Goal: Task Accomplishment & Management: Complete application form

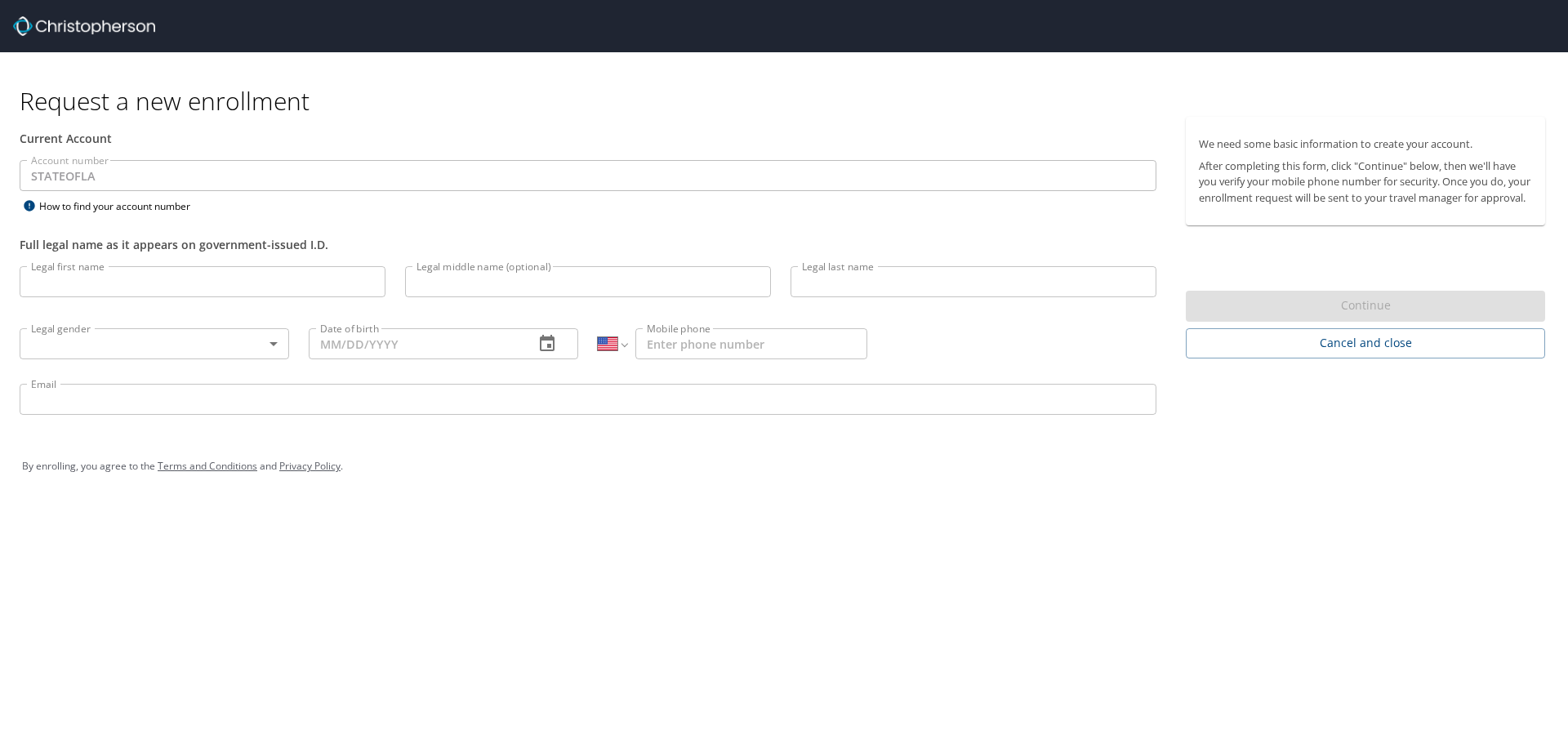
select select "US"
click at [227, 277] on input "Legal first name" at bounding box center [202, 282] width 366 height 31
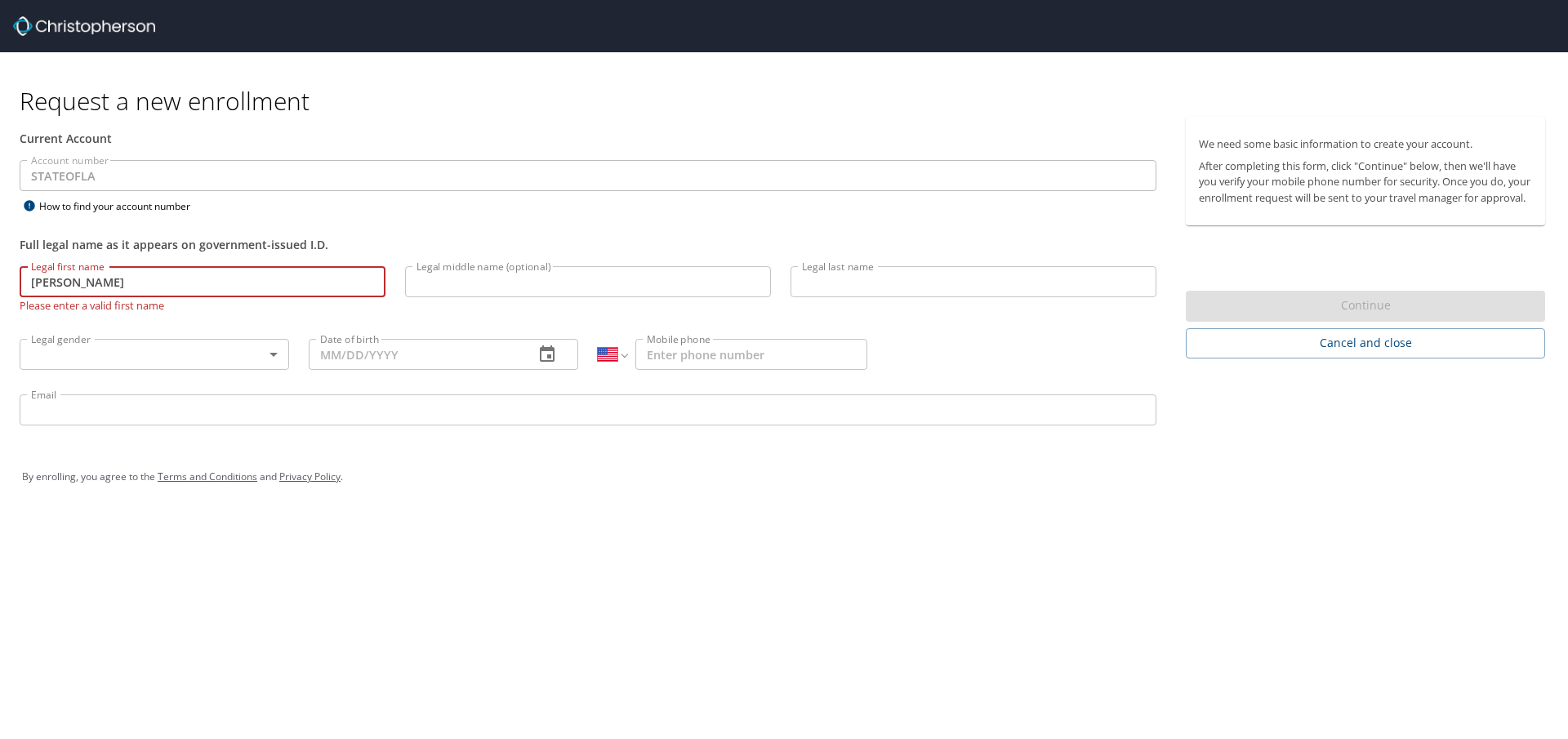
type input "[PERSON_NAME]"
click at [483, 275] on input "Legal middle name (optional)" at bounding box center [588, 282] width 366 height 31
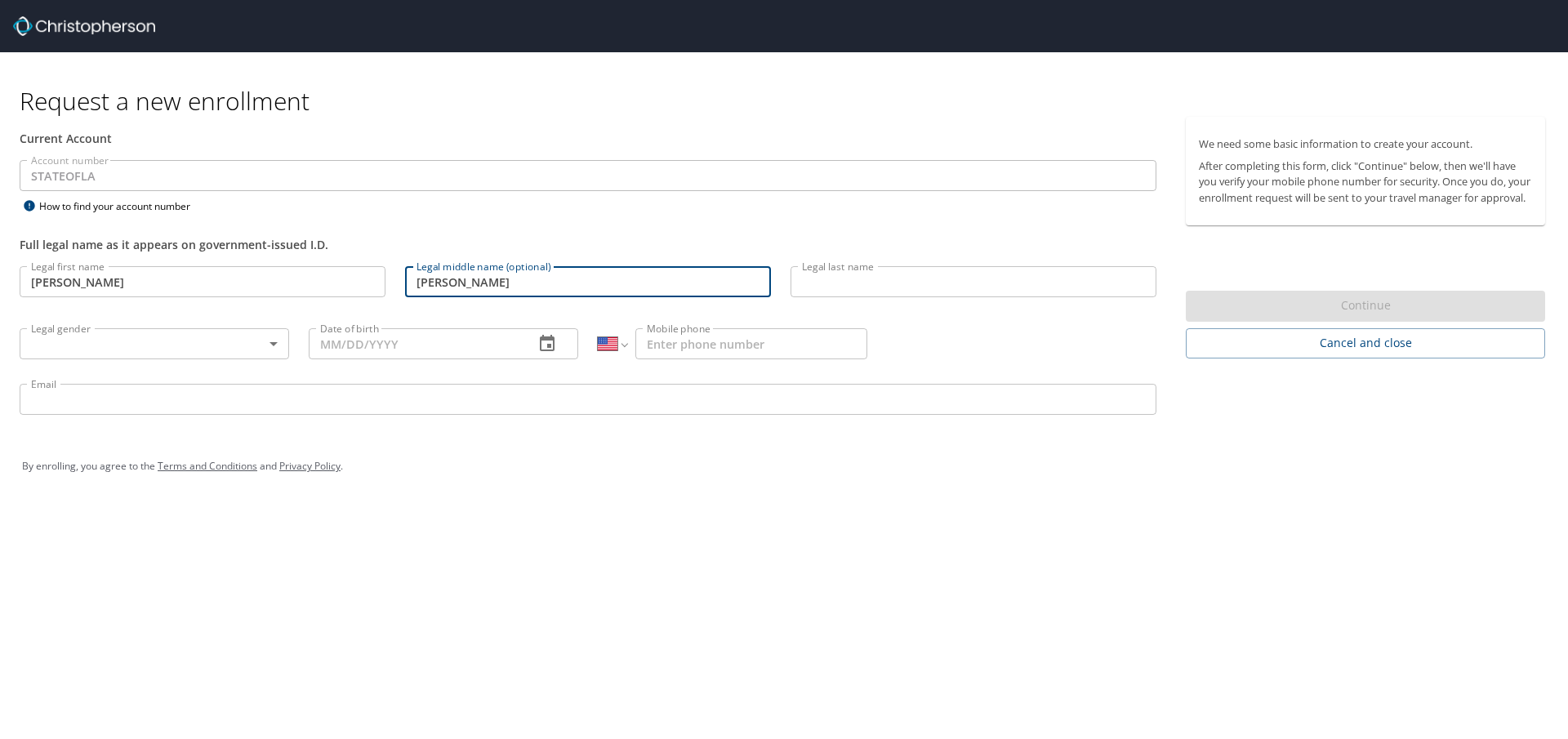
type input "[PERSON_NAME]"
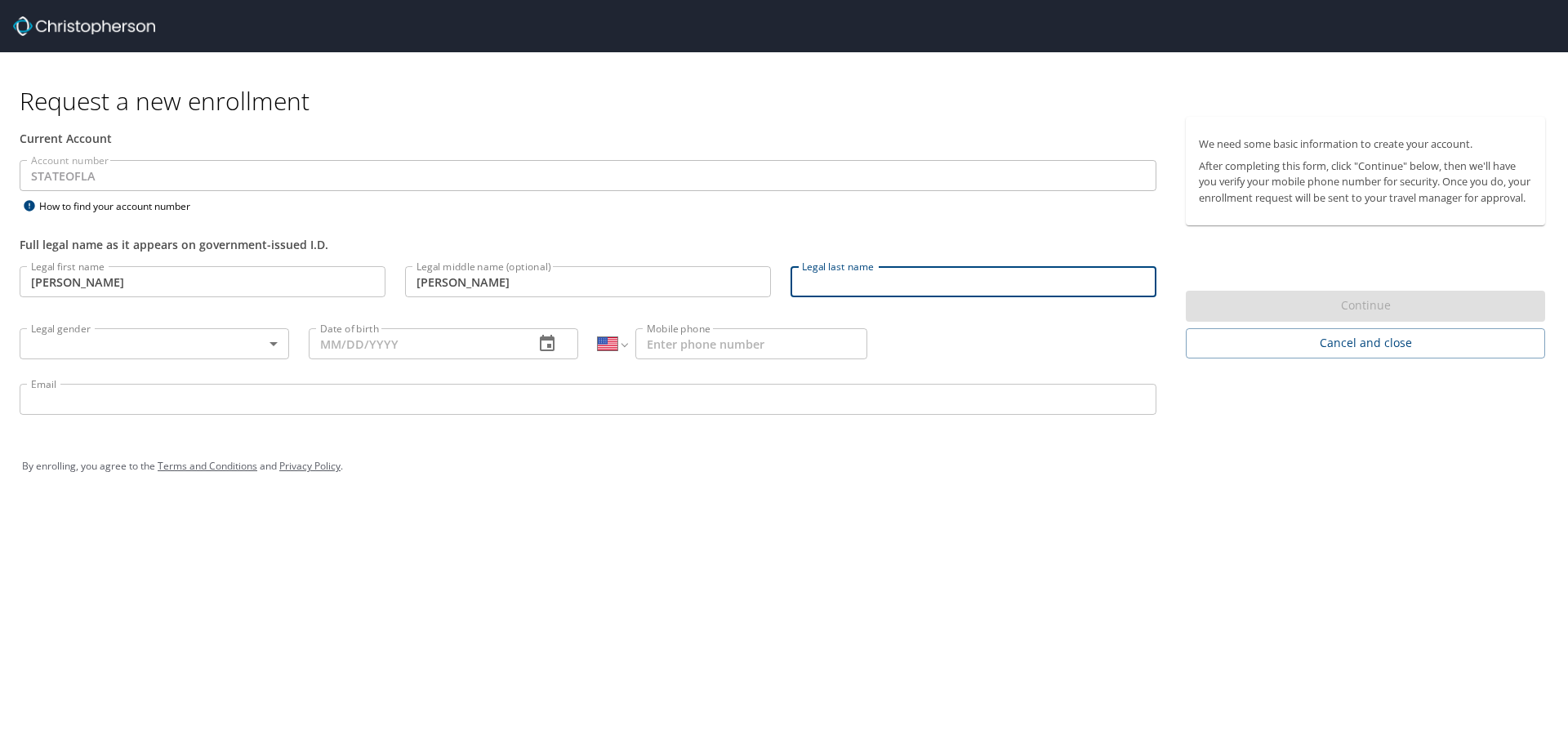
click at [856, 278] on input "Legal last name" at bounding box center [973, 282] width 366 height 31
type input "z"
type input "Jakymec"
click at [122, 351] on body "Request a new enrollment Current Account Account number STATEOFLA Account numbe…" at bounding box center [784, 370] width 1568 height 739
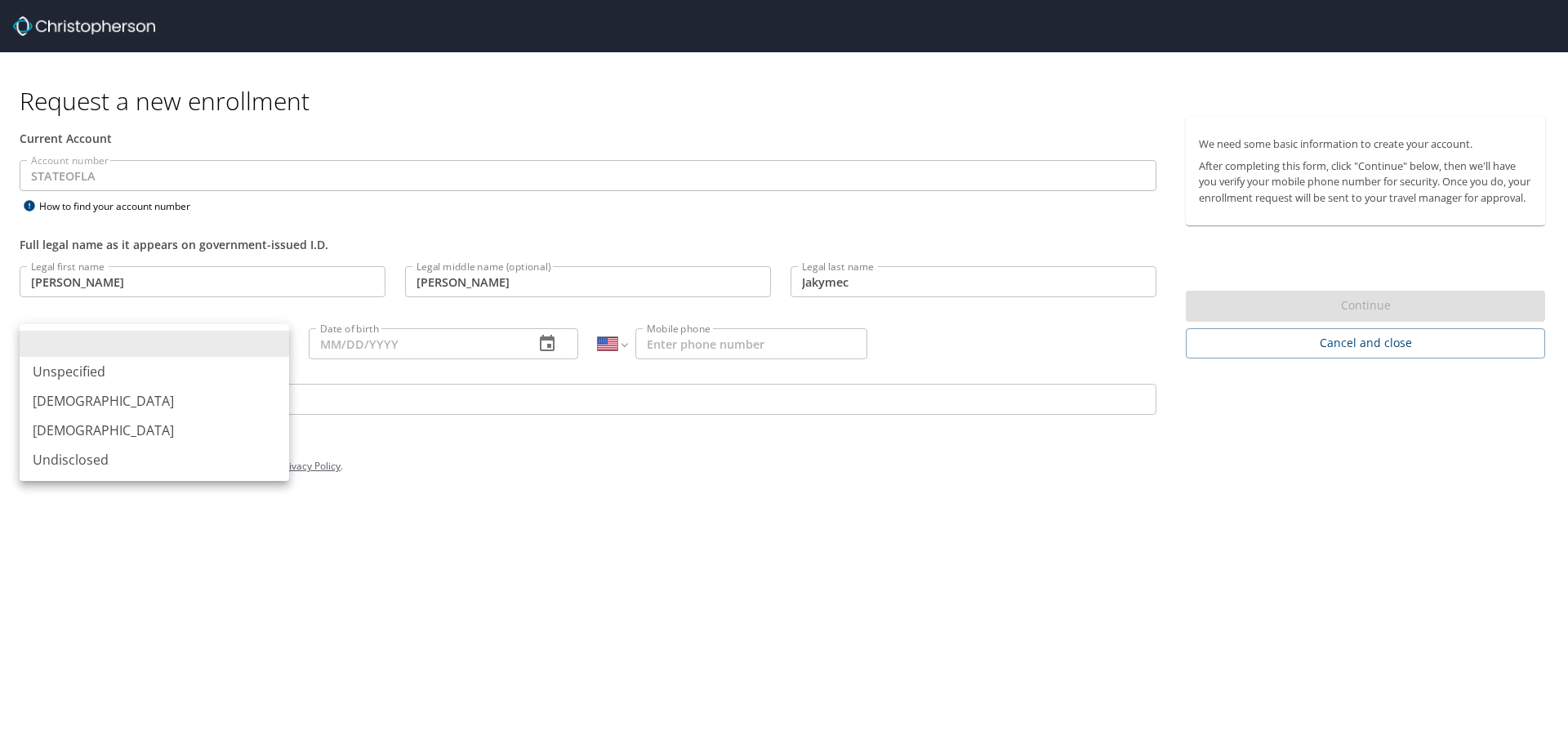
click at [77, 395] on li "[DEMOGRAPHIC_DATA]" at bounding box center [154, 401] width 269 height 30
type input "[DEMOGRAPHIC_DATA]"
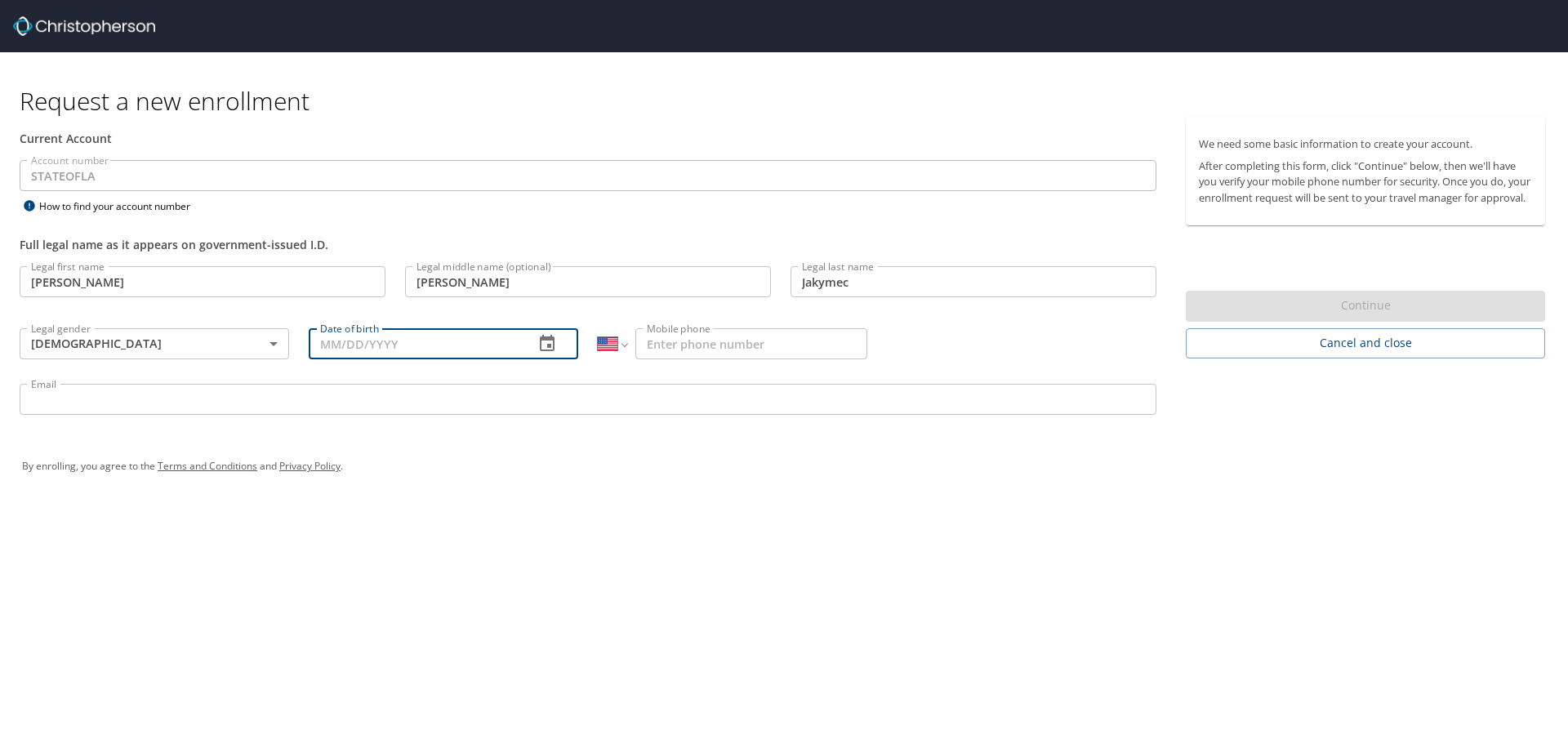
click at [329, 353] on input "Date of birth" at bounding box center [414, 344] width 212 height 31
type input "[DATE]"
click at [502, 409] on input "Email" at bounding box center [588, 399] width 1137 height 31
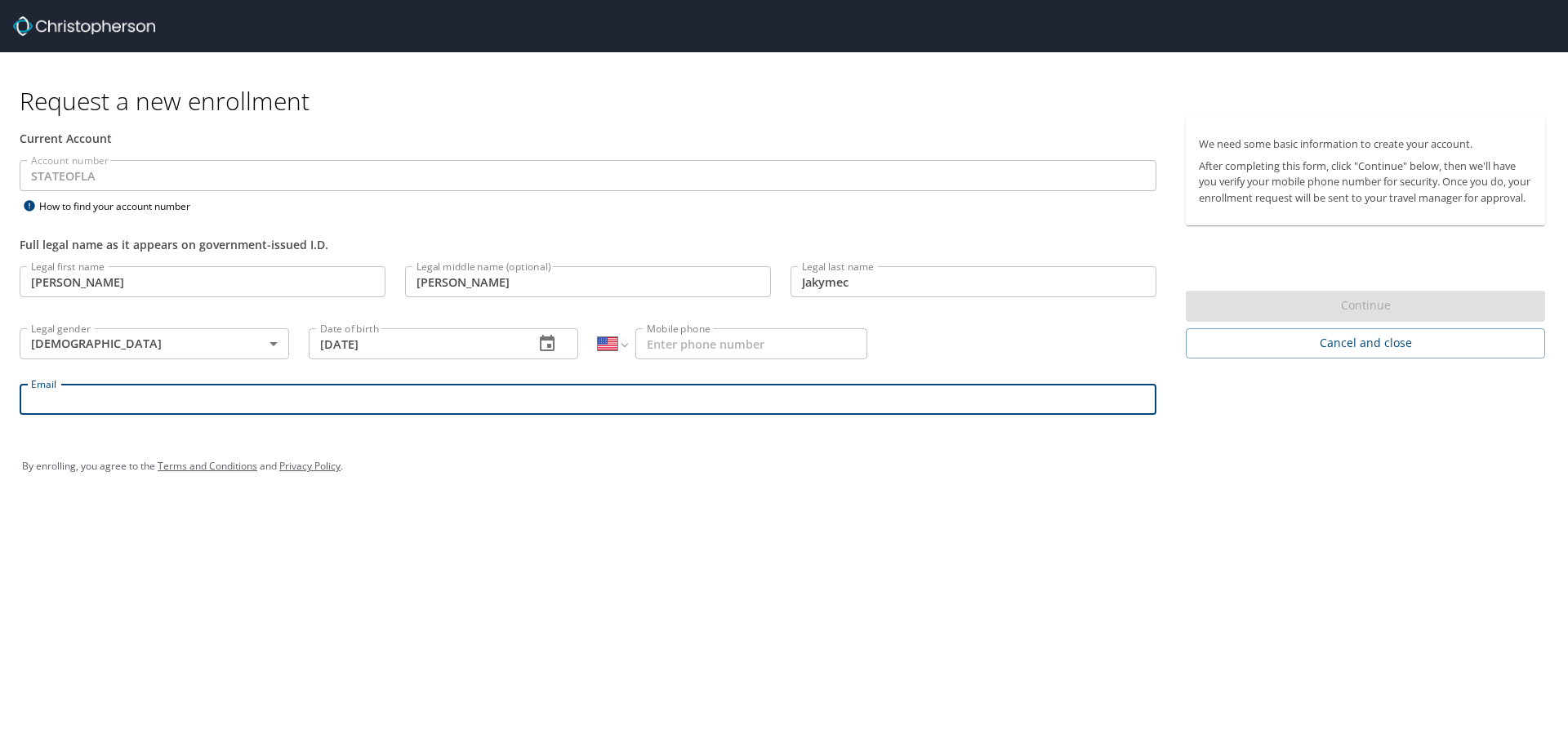
click at [661, 345] on input "Mobile phone" at bounding box center [750, 344] width 232 height 31
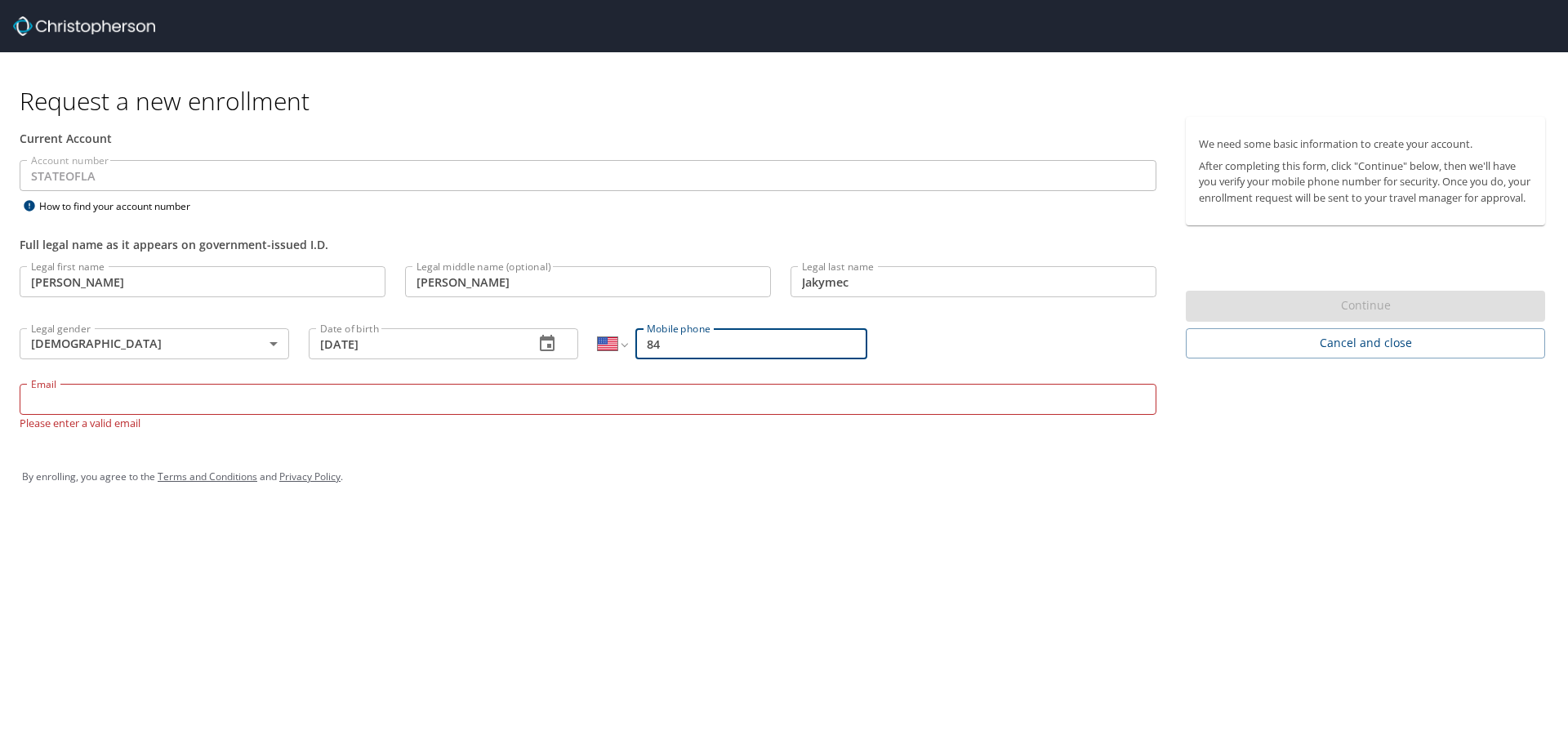
type input "8"
click at [126, 412] on input "Email" at bounding box center [588, 399] width 1137 height 31
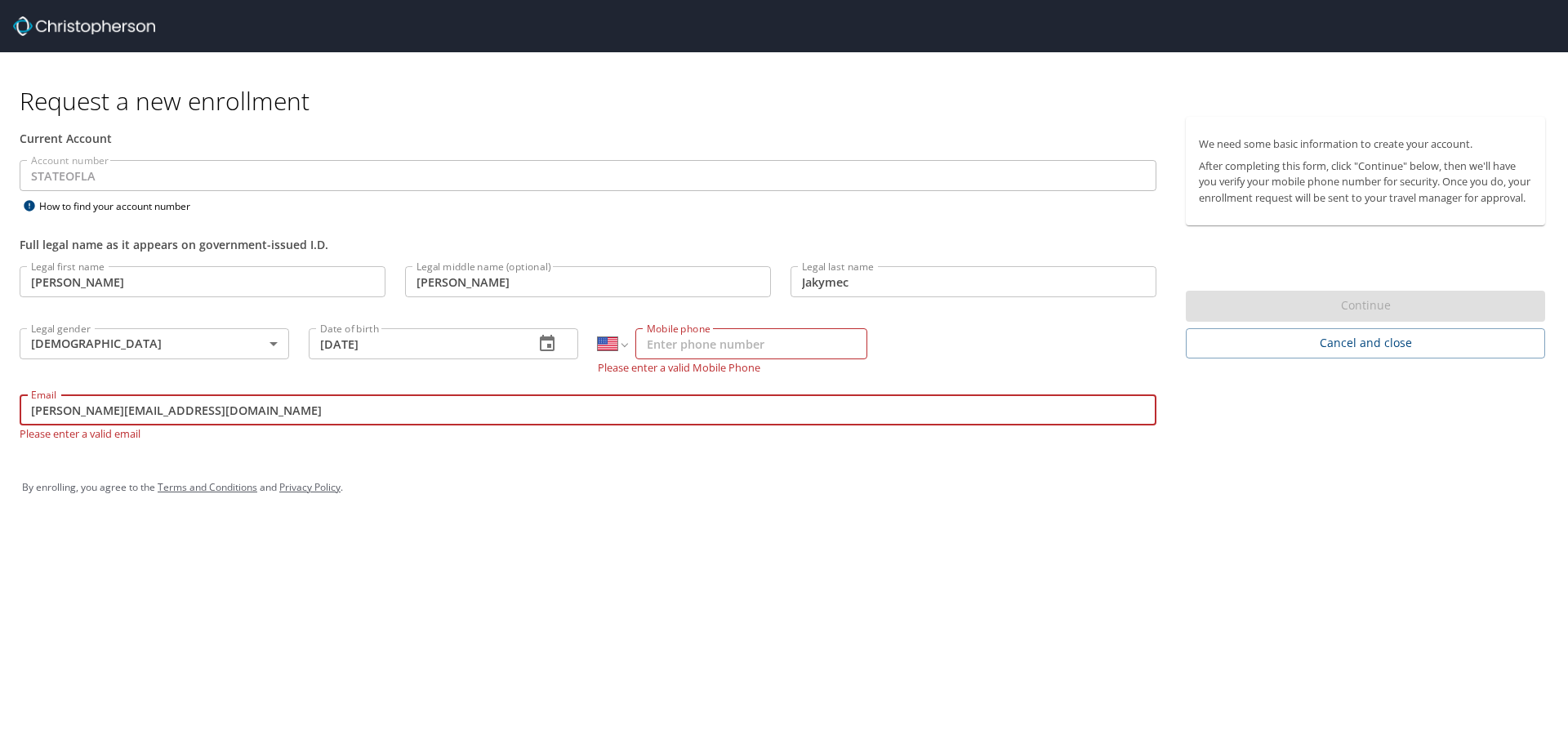
type input "[PERSON_NAME][EMAIL_ADDRESS][DOMAIN_NAME]"
click at [699, 345] on input "Mobile phone" at bounding box center [750, 344] width 232 height 31
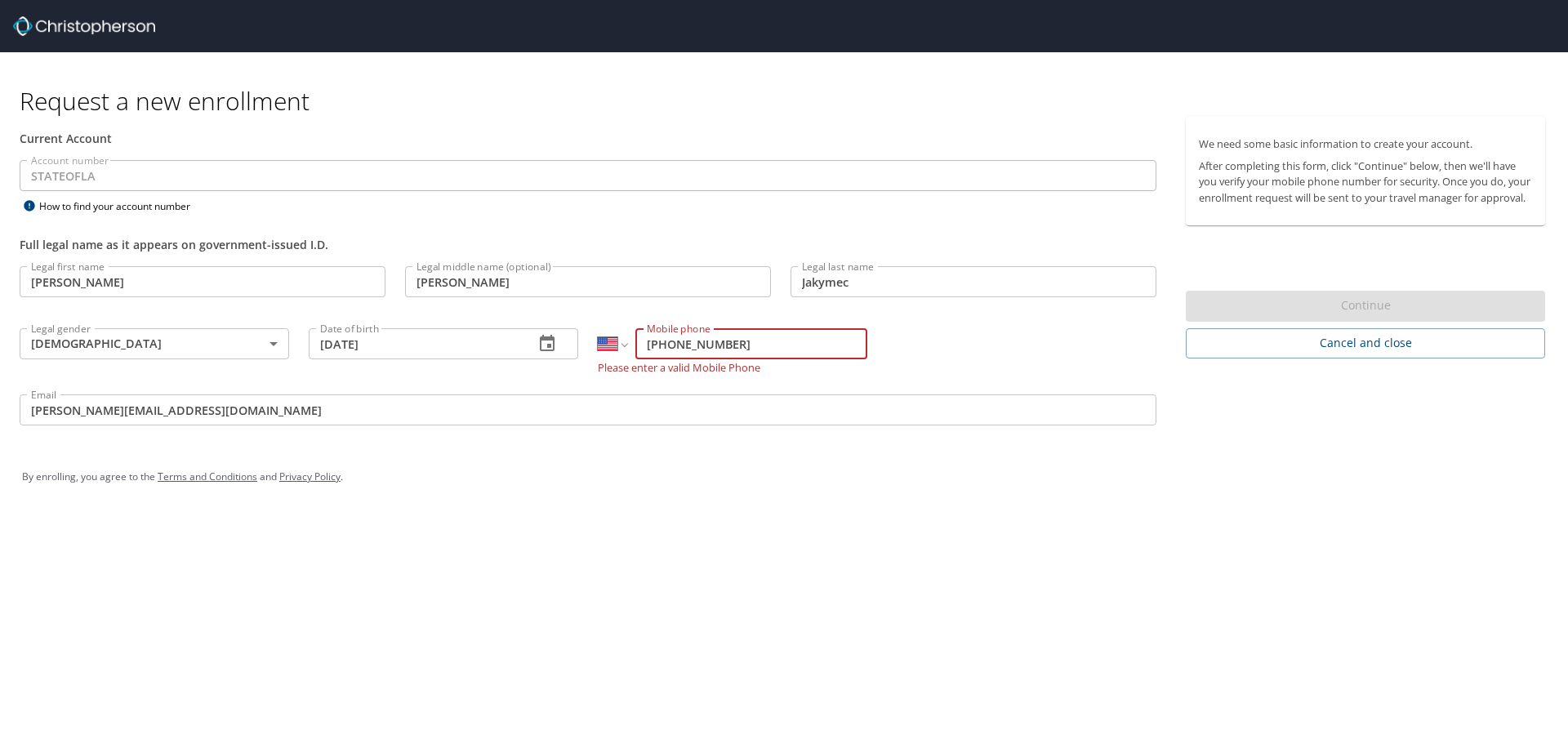
type input "[PHONE_NUMBER]"
click at [962, 607] on div "Request a new enrollment Current Account Account number STATEOFLA Account numbe…" at bounding box center [784, 370] width 1568 height 739
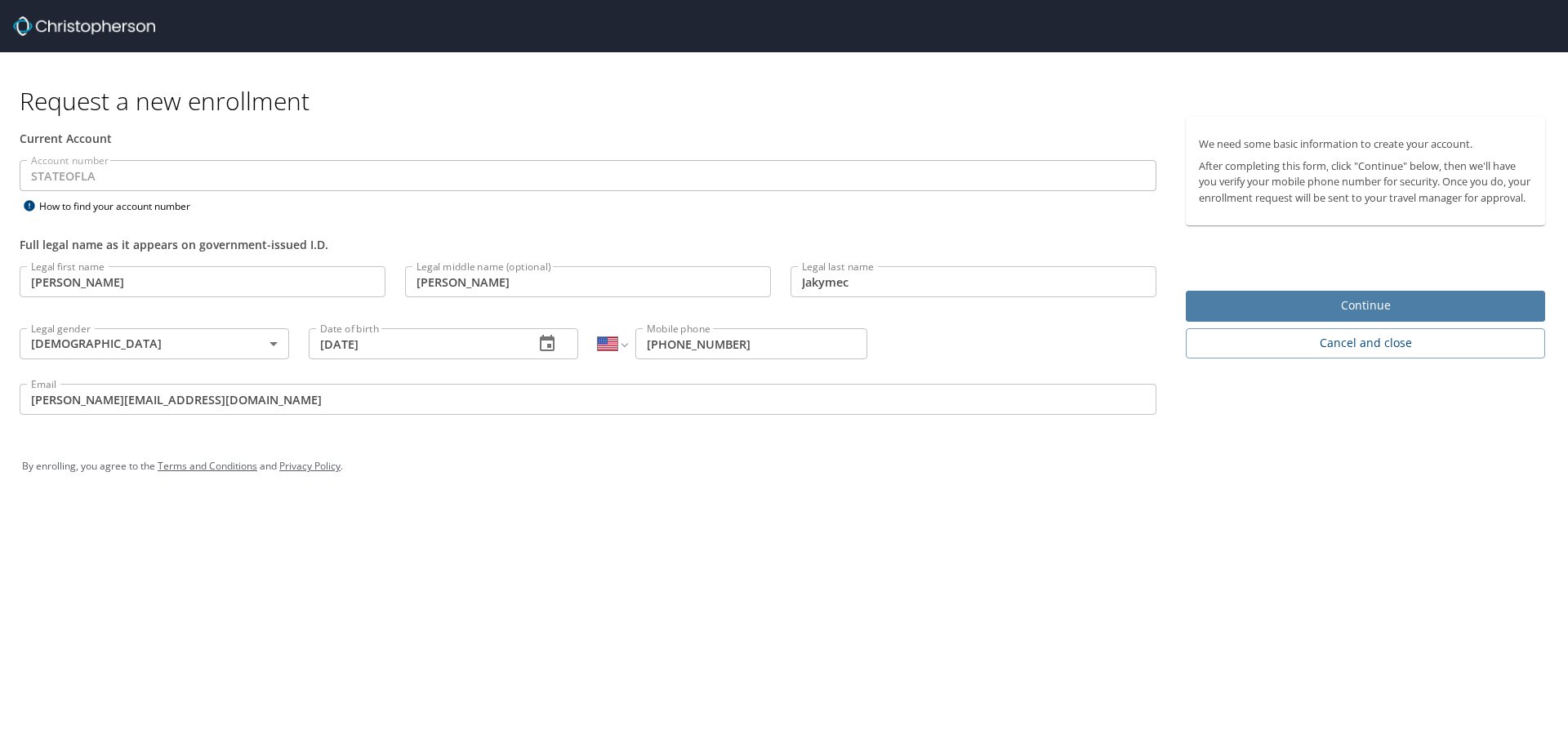
click at [1296, 314] on span "Continue" at bounding box center [1365, 306] width 334 height 21
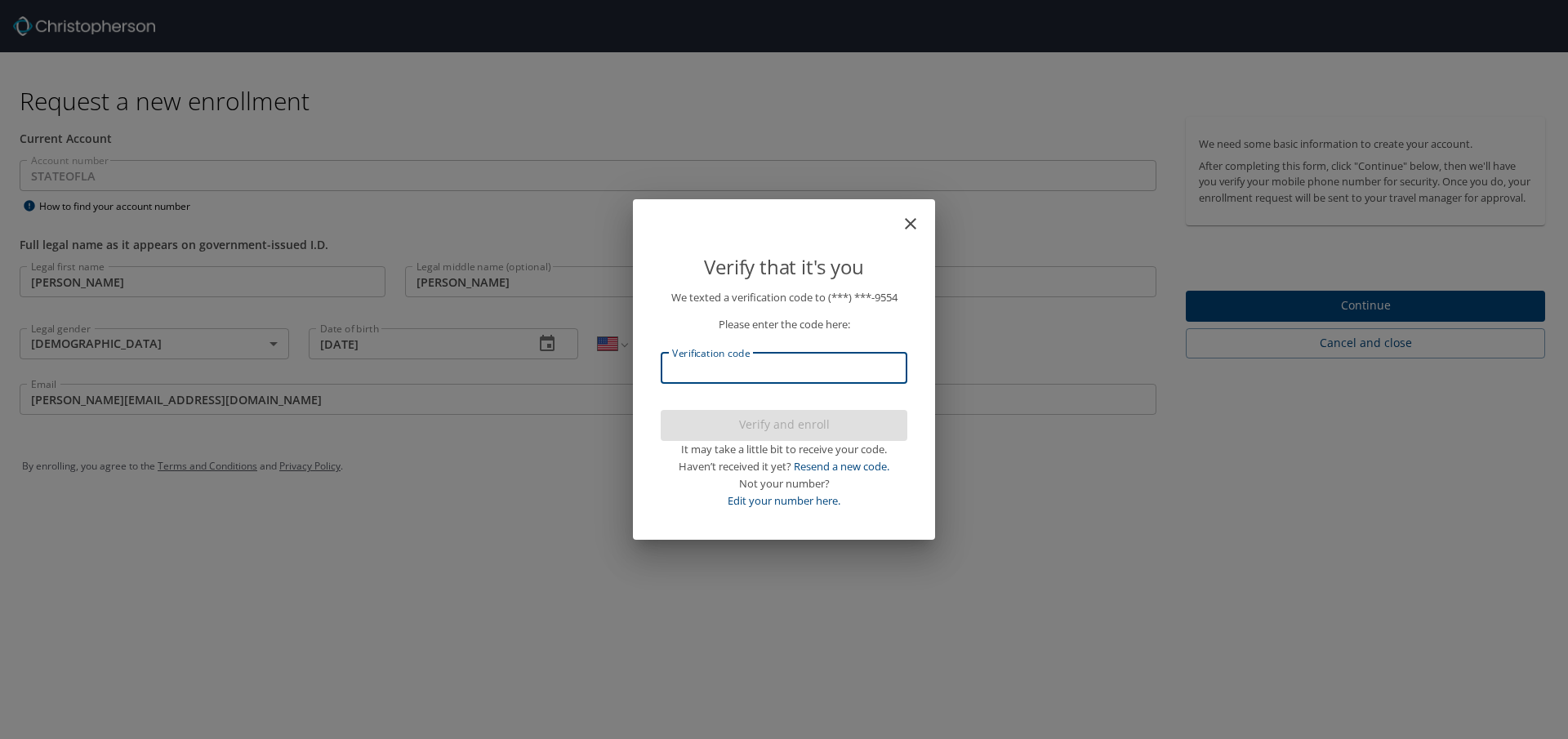
click at [854, 363] on input "Verification code" at bounding box center [784, 368] width 247 height 31
type input "037193"
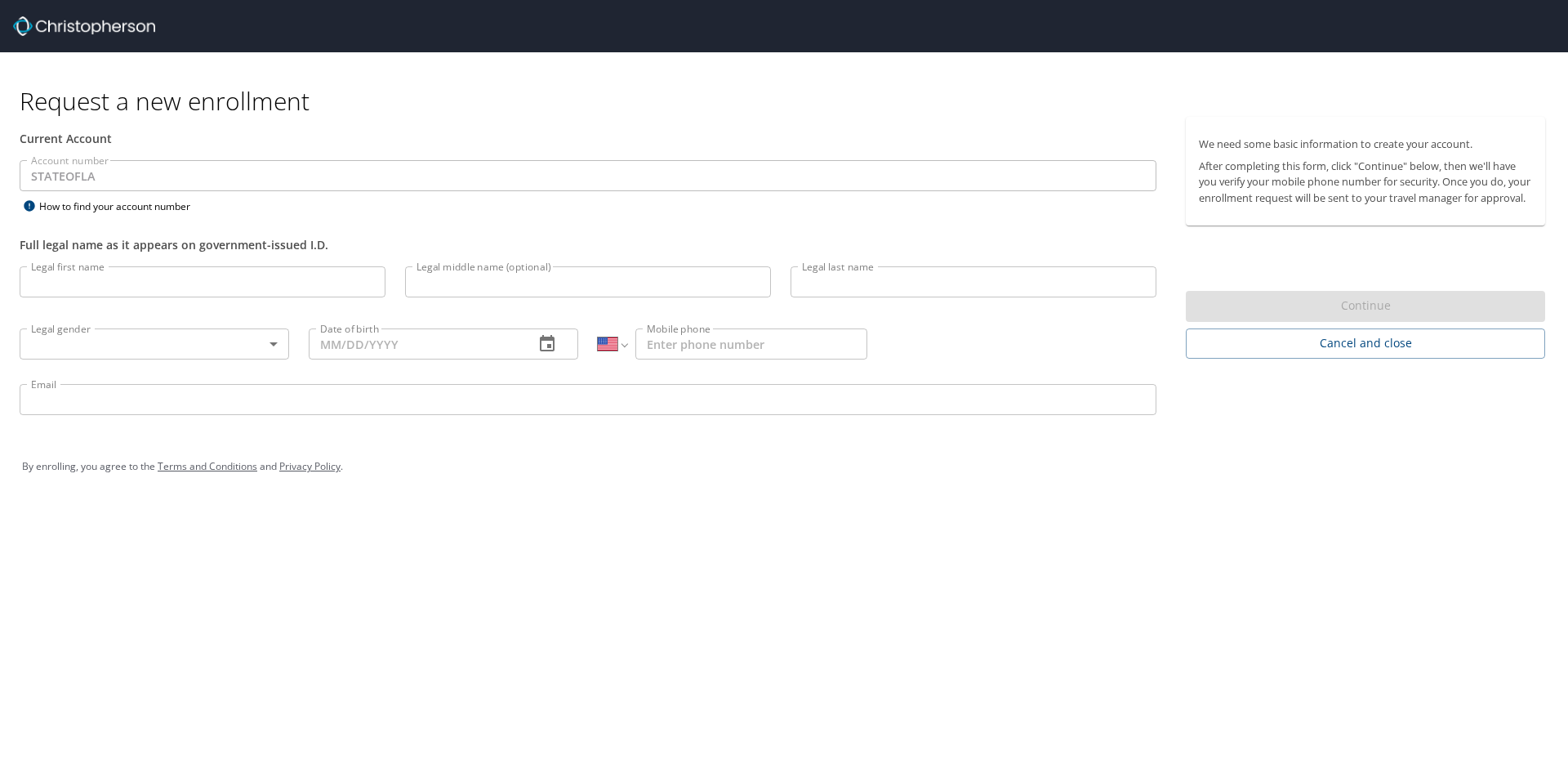
select select "US"
click at [268, 277] on input "Legal first name" at bounding box center [202, 282] width 366 height 31
type input "[PERSON_NAME]"
click at [530, 289] on input "Legal middle name (optional)" at bounding box center [588, 282] width 366 height 31
type input "[PERSON_NAME]"
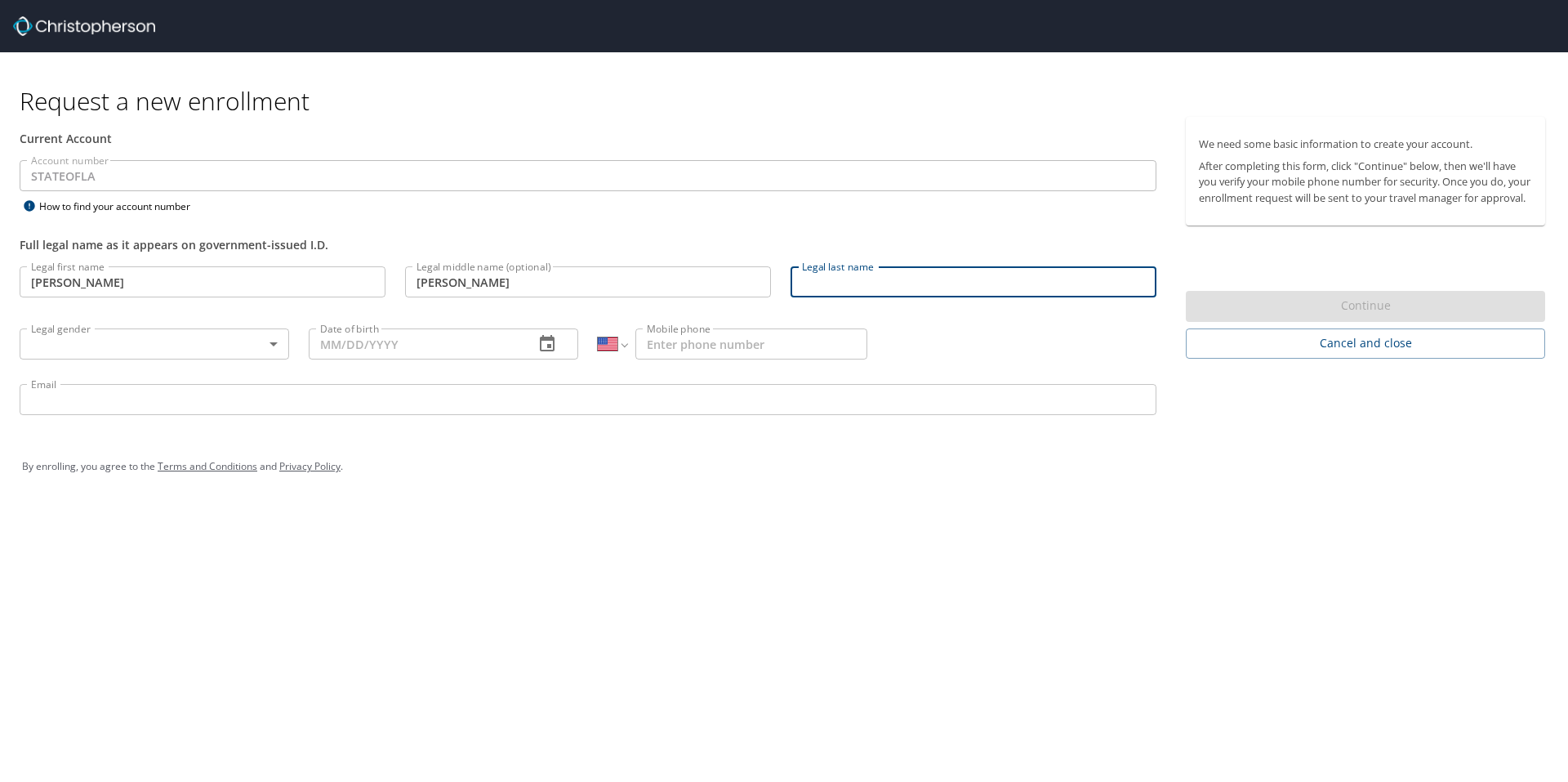
click at [939, 283] on input "Legal last name" at bounding box center [973, 282] width 366 height 31
type input "Jakymec"
click at [114, 333] on body "Request a new enrollment Current Account Account number STATEOFLA Account numbe…" at bounding box center [784, 391] width 1568 height 782
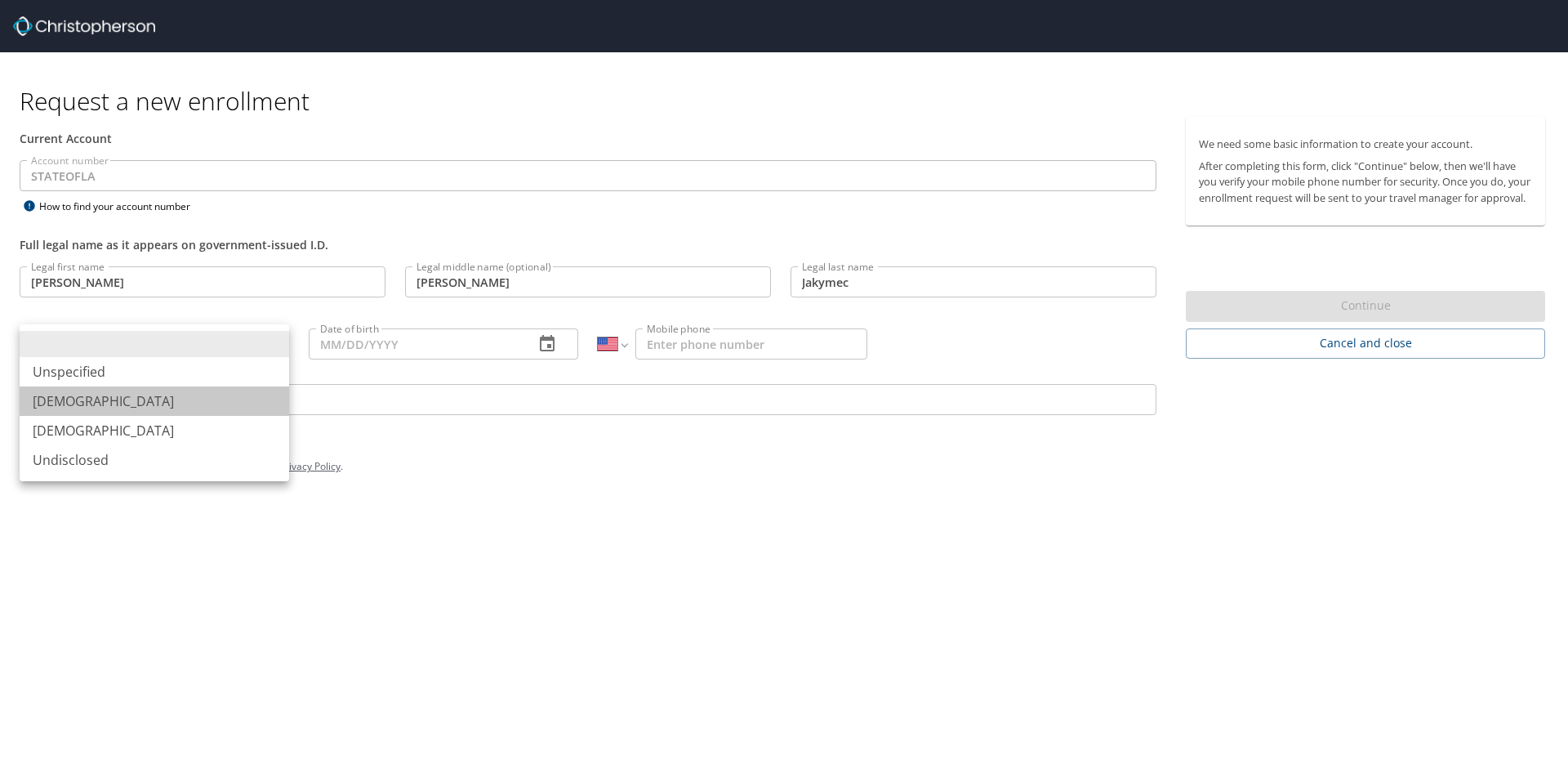
click at [80, 402] on li "[DEMOGRAPHIC_DATA]" at bounding box center [154, 401] width 269 height 30
type input "[DEMOGRAPHIC_DATA]"
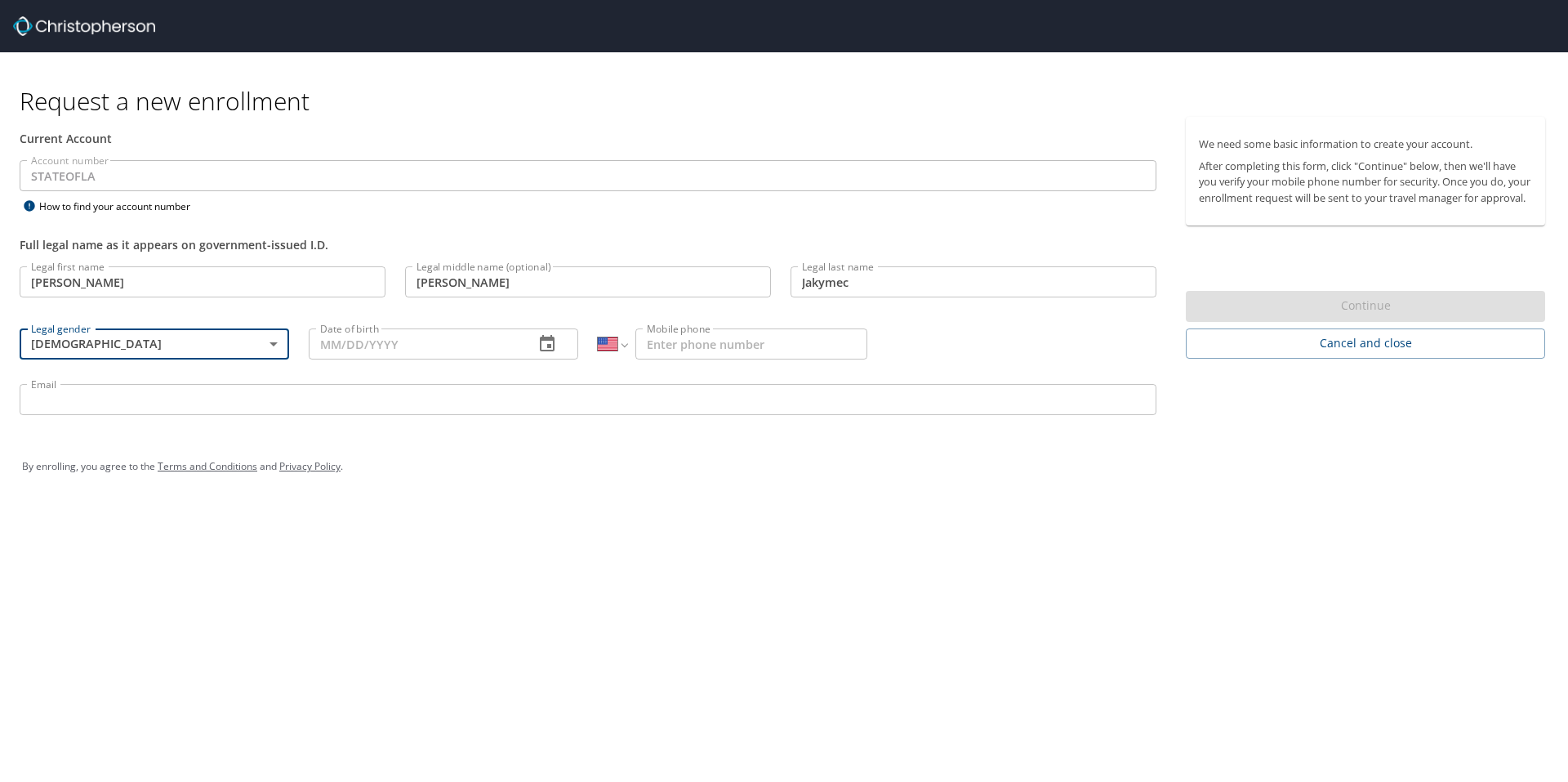
click at [331, 338] on input "Date of birth" at bounding box center [414, 344] width 212 height 31
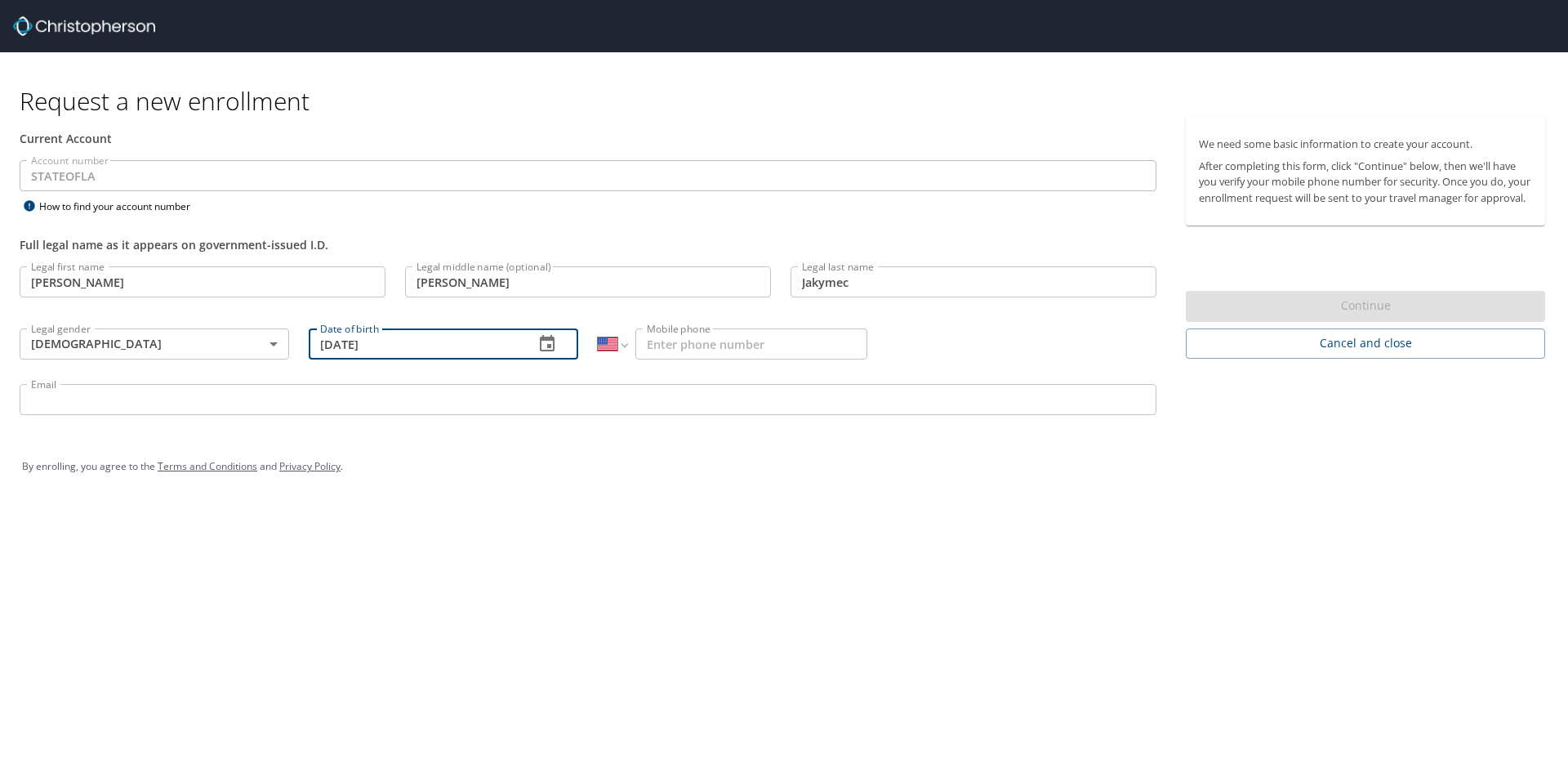
type input "[DATE]"
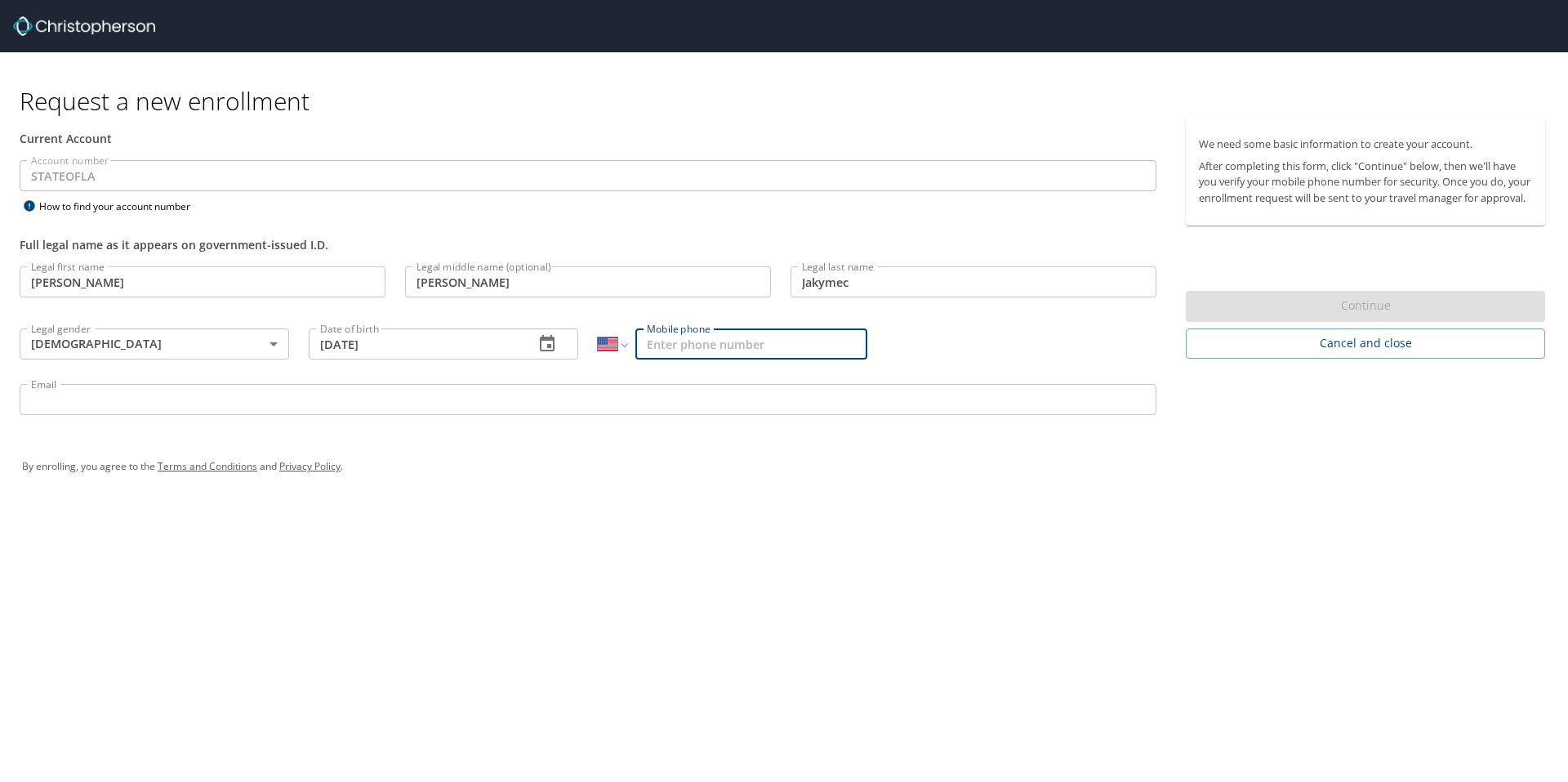
click at [735, 341] on input "Mobile phone" at bounding box center [750, 344] width 232 height 31
type input "[PHONE_NUMBER]"
click at [308, 400] on input "Email" at bounding box center [588, 399] width 1137 height 31
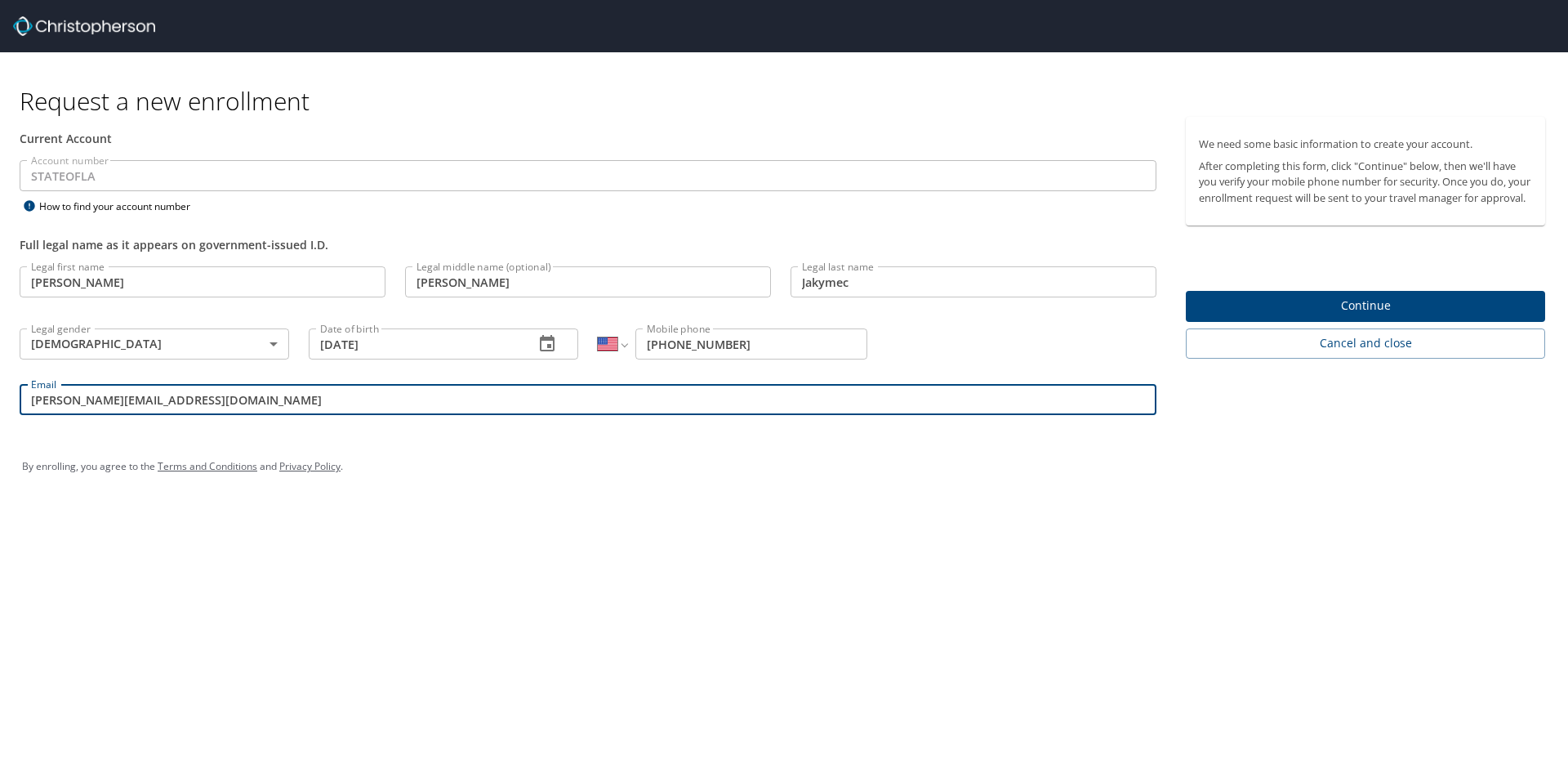
type input "[PERSON_NAME][EMAIL_ADDRESS][DOMAIN_NAME]"
click at [1276, 316] on span "Continue" at bounding box center [1365, 306] width 334 height 21
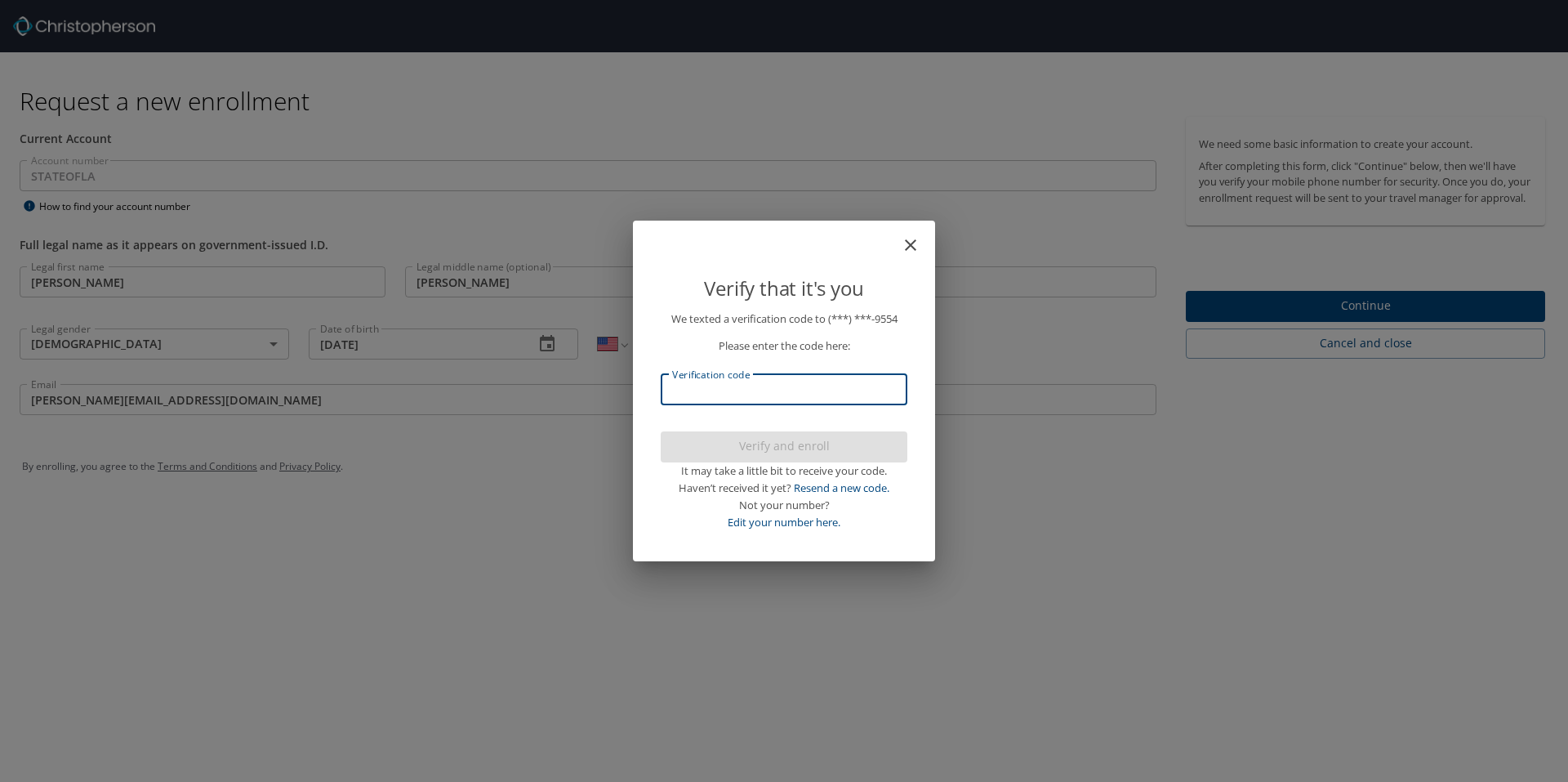
click at [836, 393] on input "Verification code" at bounding box center [784, 389] width 247 height 31
type input "218273"
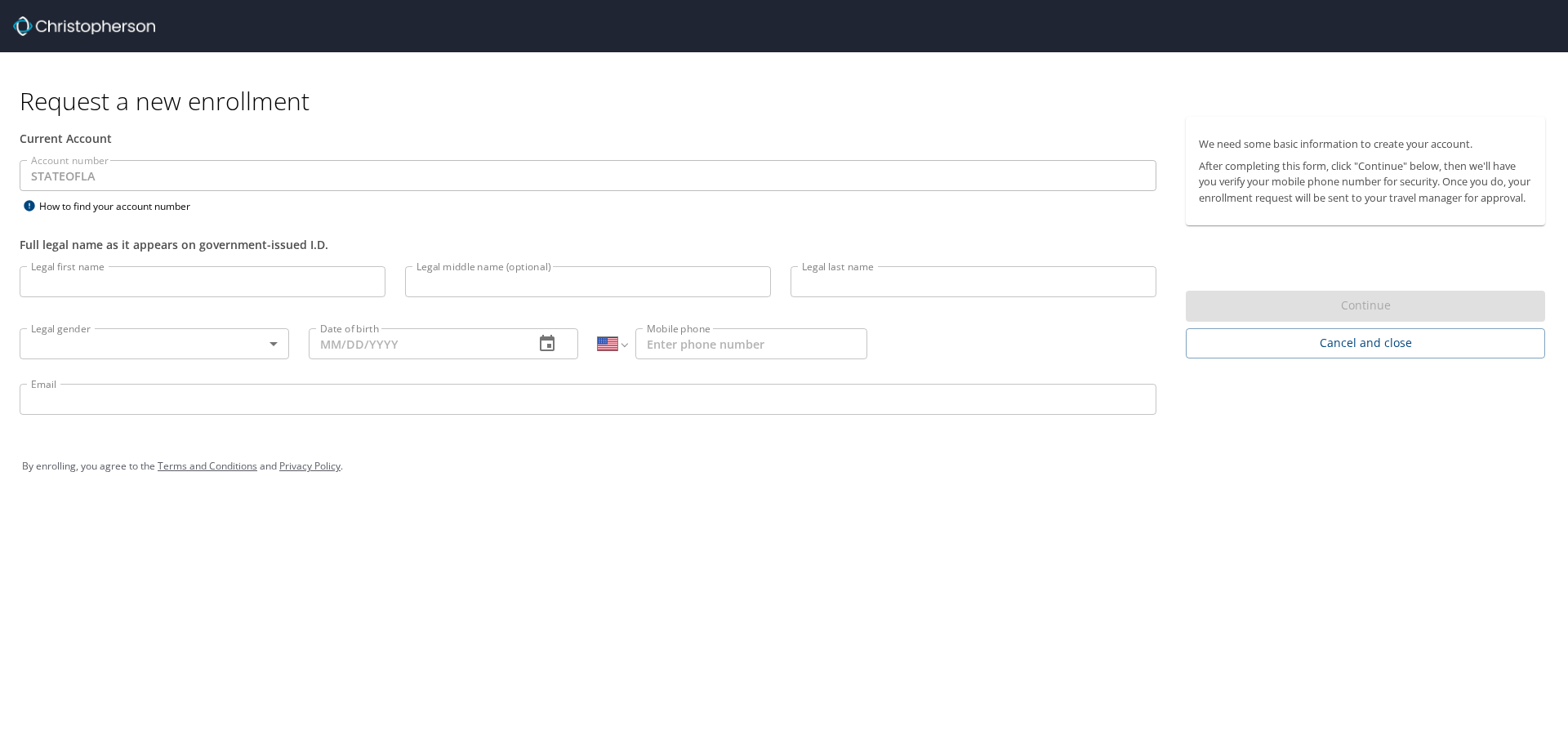
select select "US"
click at [111, 288] on input "Legal first name" at bounding box center [202, 282] width 366 height 31
type input "[PERSON_NAME]"
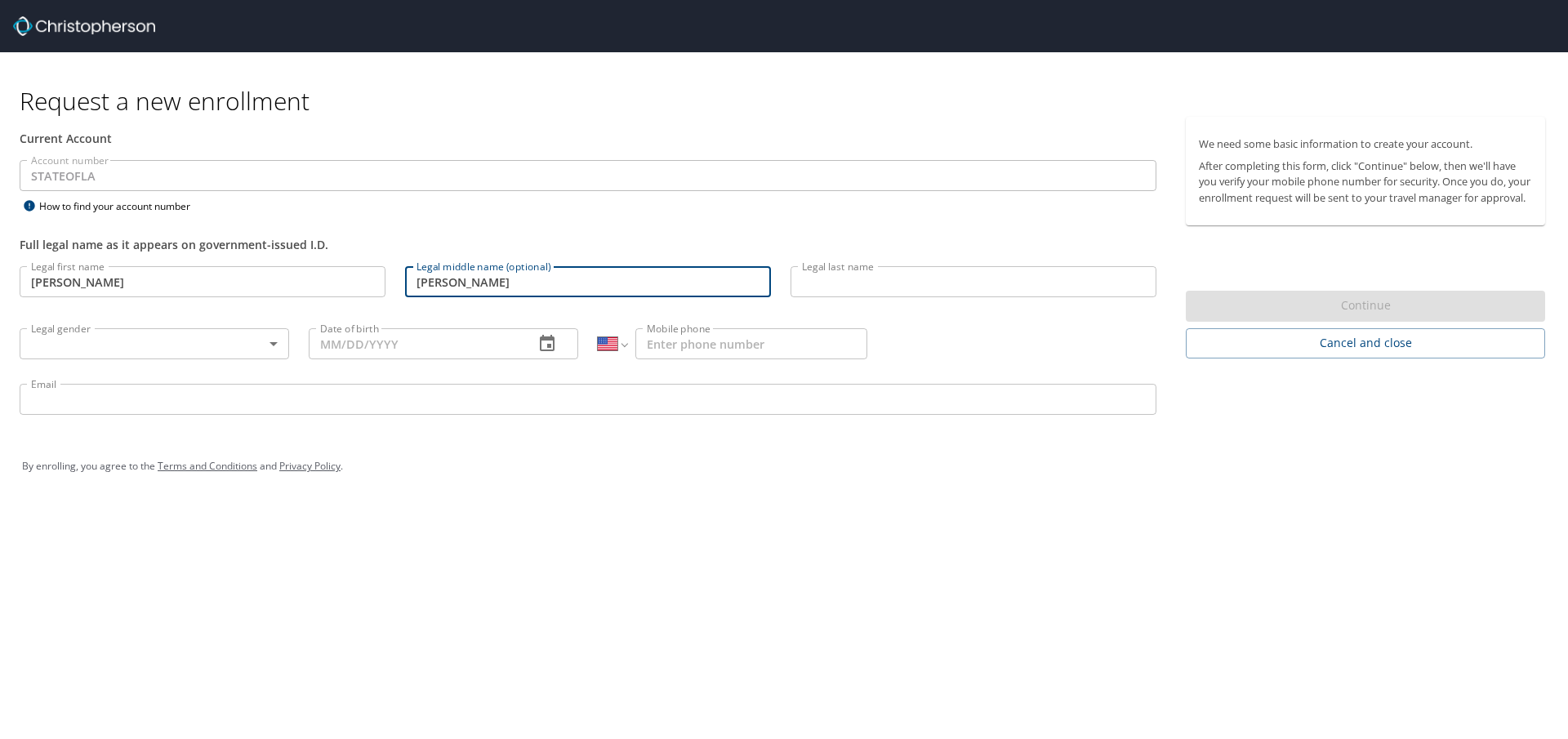
type input "[PERSON_NAME]"
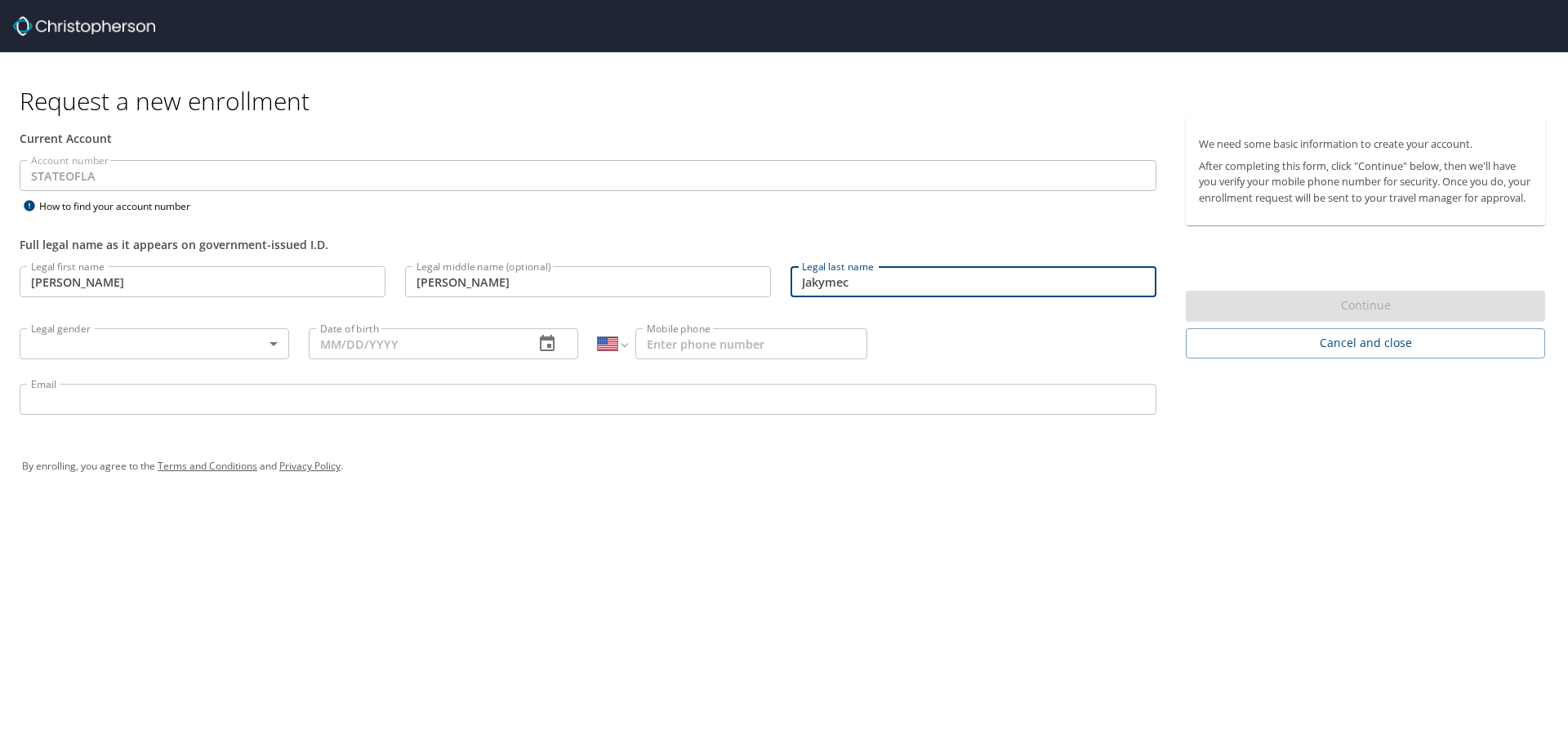
type input "Jakymec"
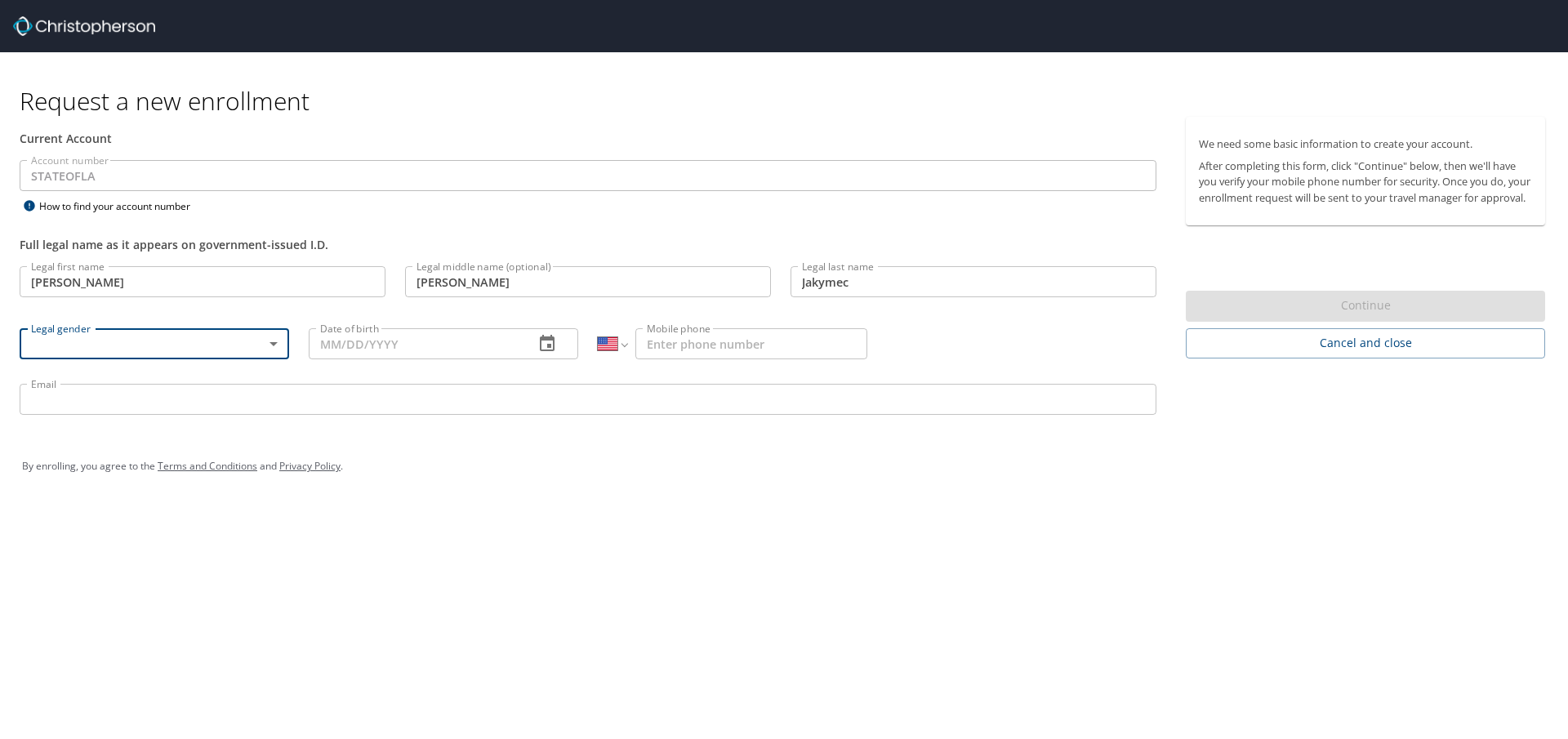
click at [241, 336] on body "Request a new enrollment Current Account Account number STATEOFLA Account numbe…" at bounding box center [784, 370] width 1568 height 739
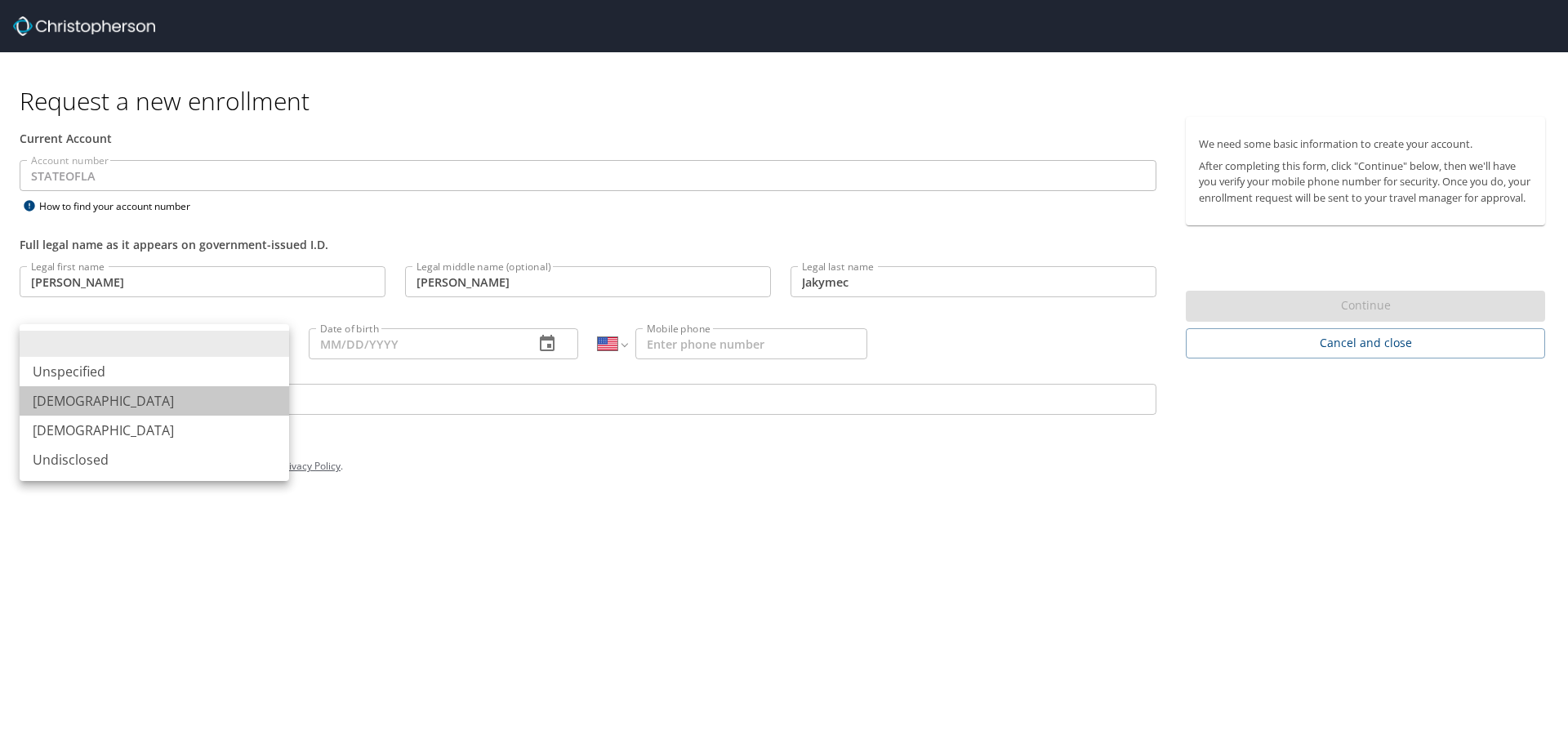
click at [59, 404] on li "[DEMOGRAPHIC_DATA]" at bounding box center [154, 401] width 269 height 30
type input "[DEMOGRAPHIC_DATA]"
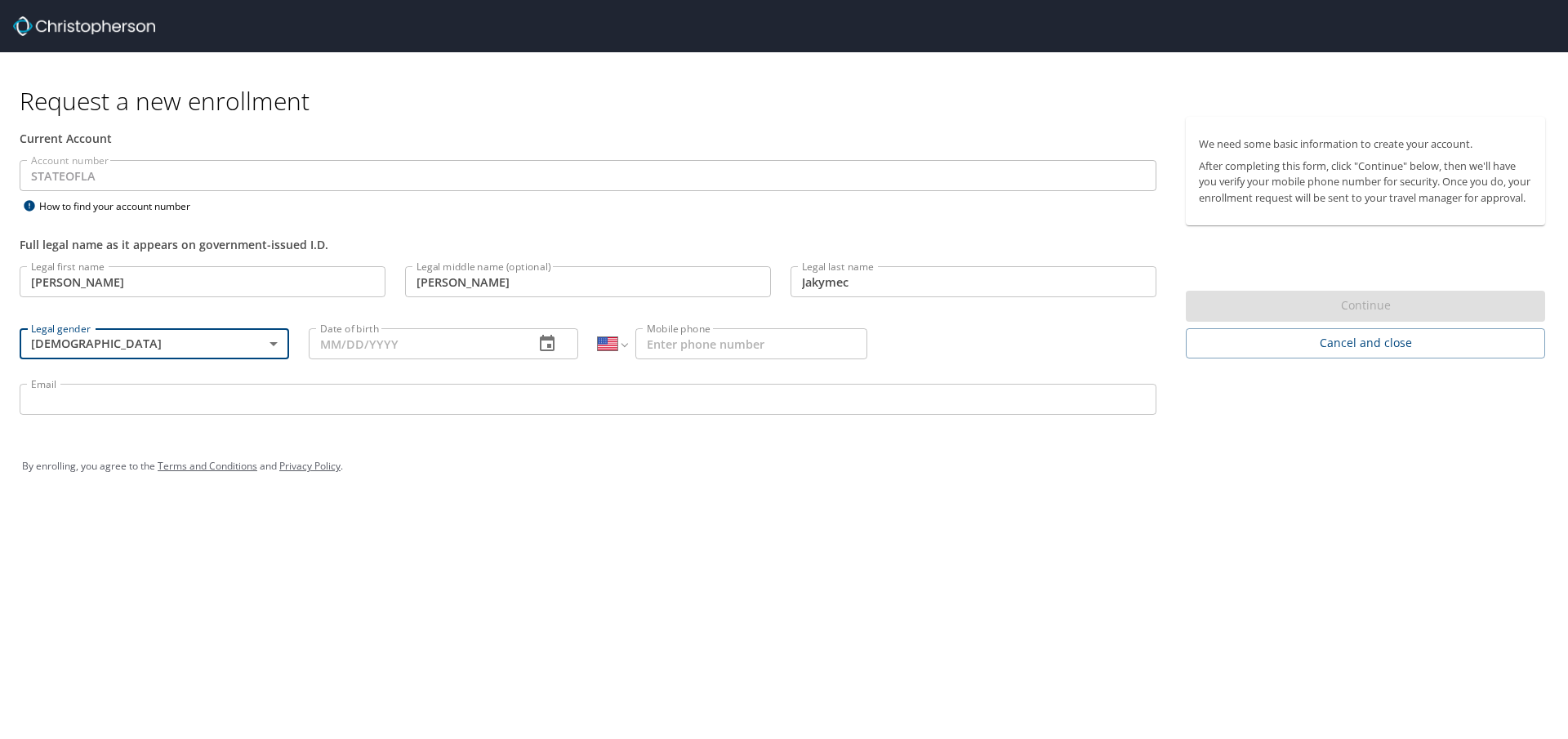
click at [409, 347] on input "Date of birth" at bounding box center [414, 344] width 212 height 31
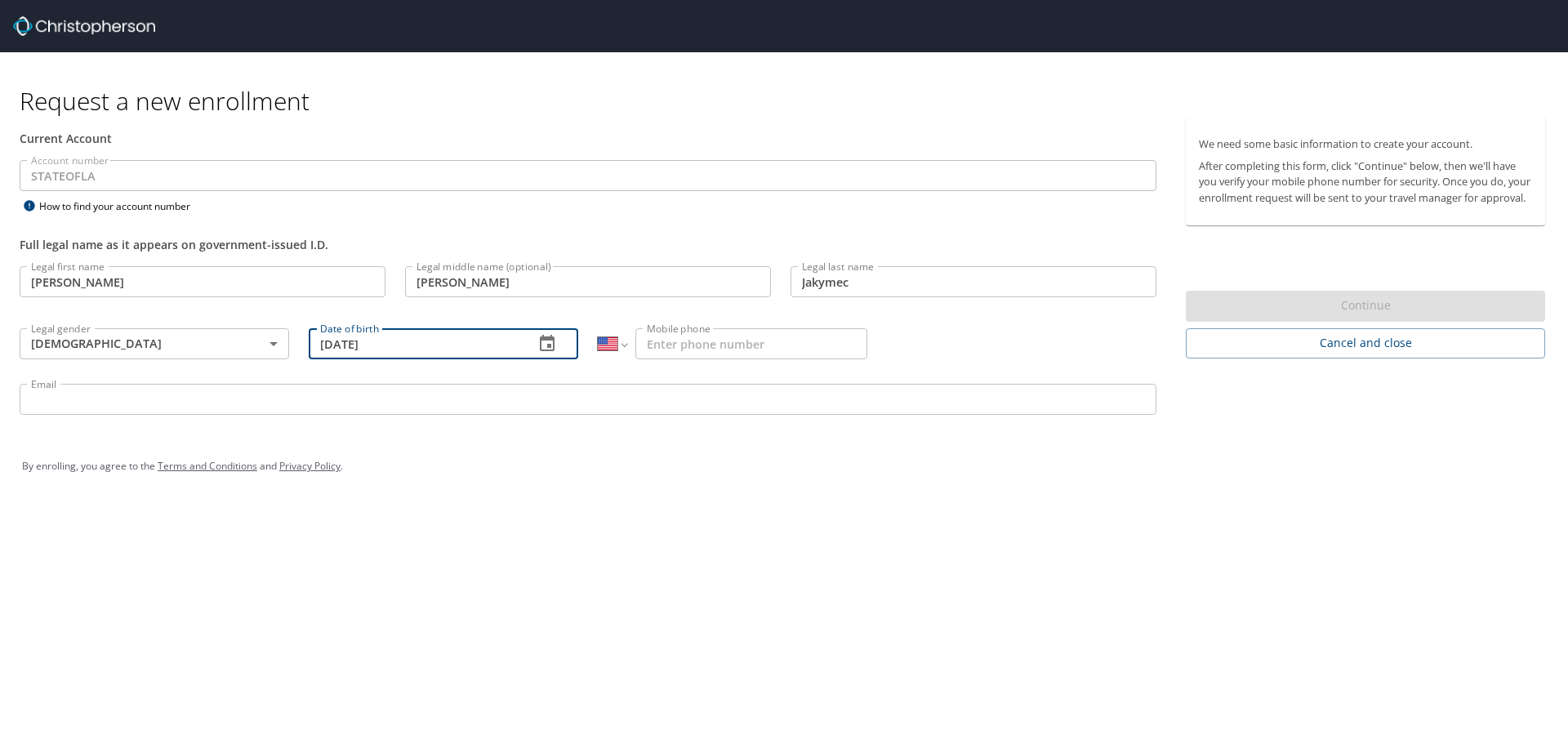
type input "[DATE]"
click at [653, 343] on input "Mobile phone" at bounding box center [750, 344] width 232 height 31
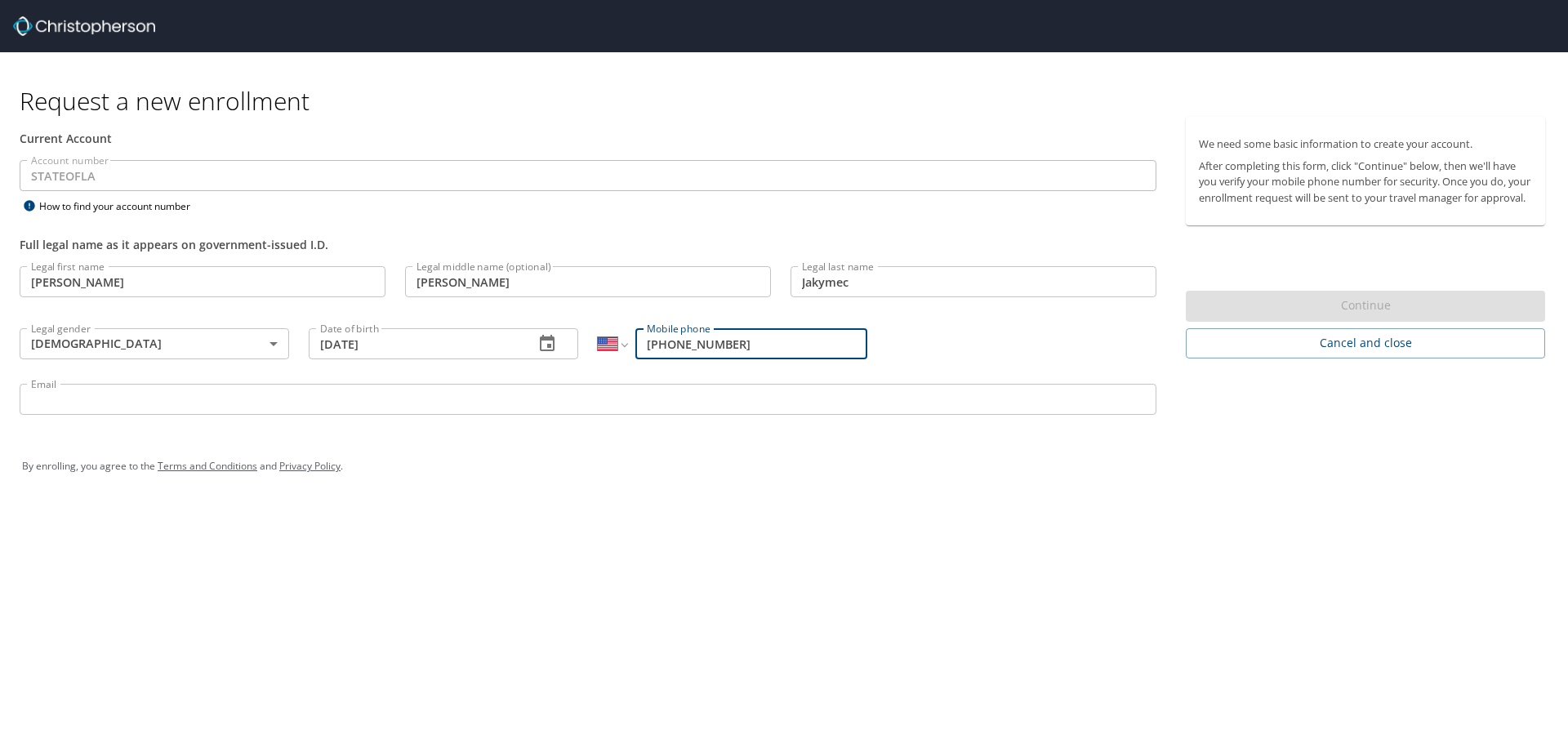
type input "[PHONE_NUMBER]"
click at [146, 414] on input "Email" at bounding box center [588, 399] width 1137 height 31
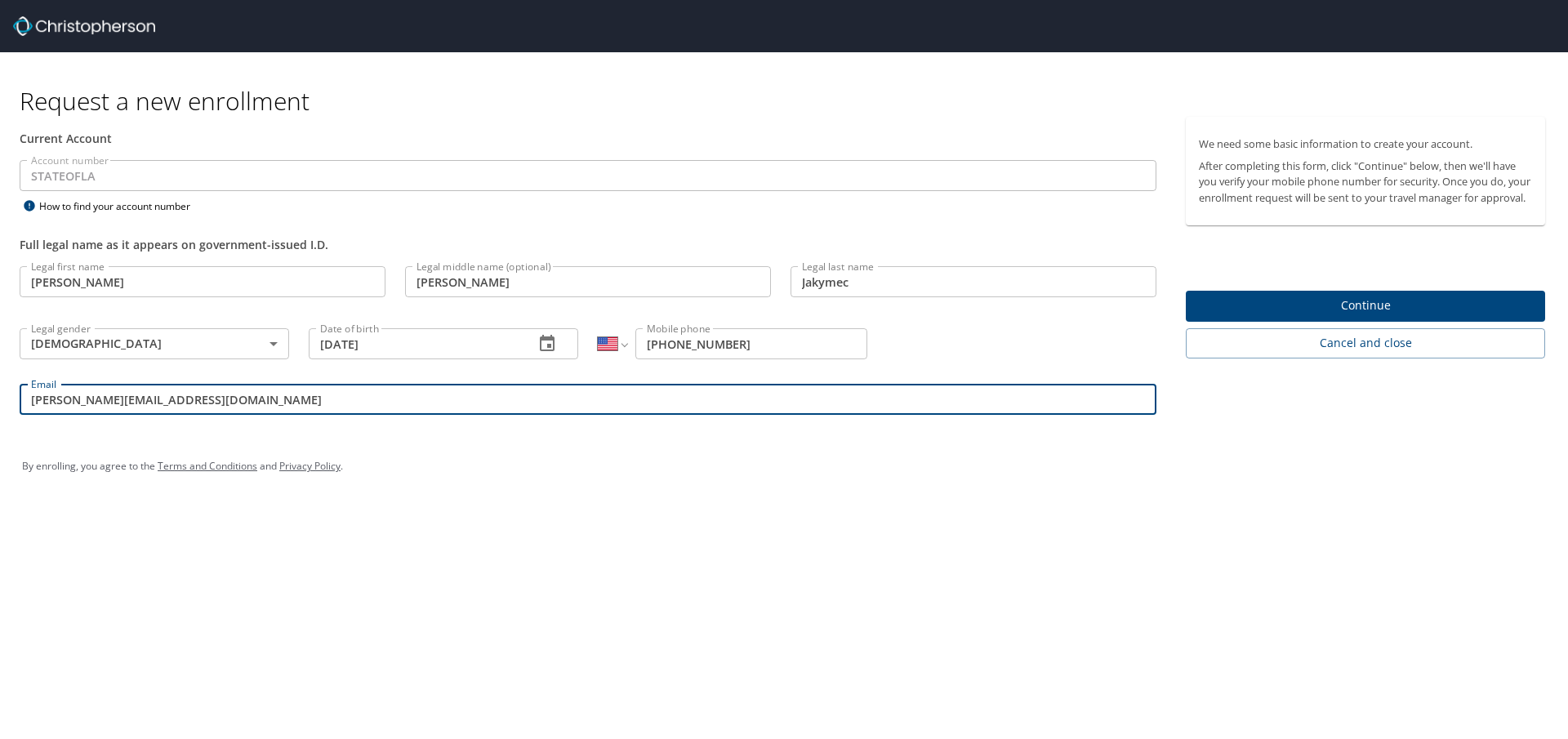
click at [492, 396] on input "[PERSON_NAME][EMAIL_ADDRESS][DOMAIN_NAME]" at bounding box center [588, 399] width 1137 height 31
type input "[PERSON_NAME][EMAIL_ADDRESS][DOMAIN_NAME]"
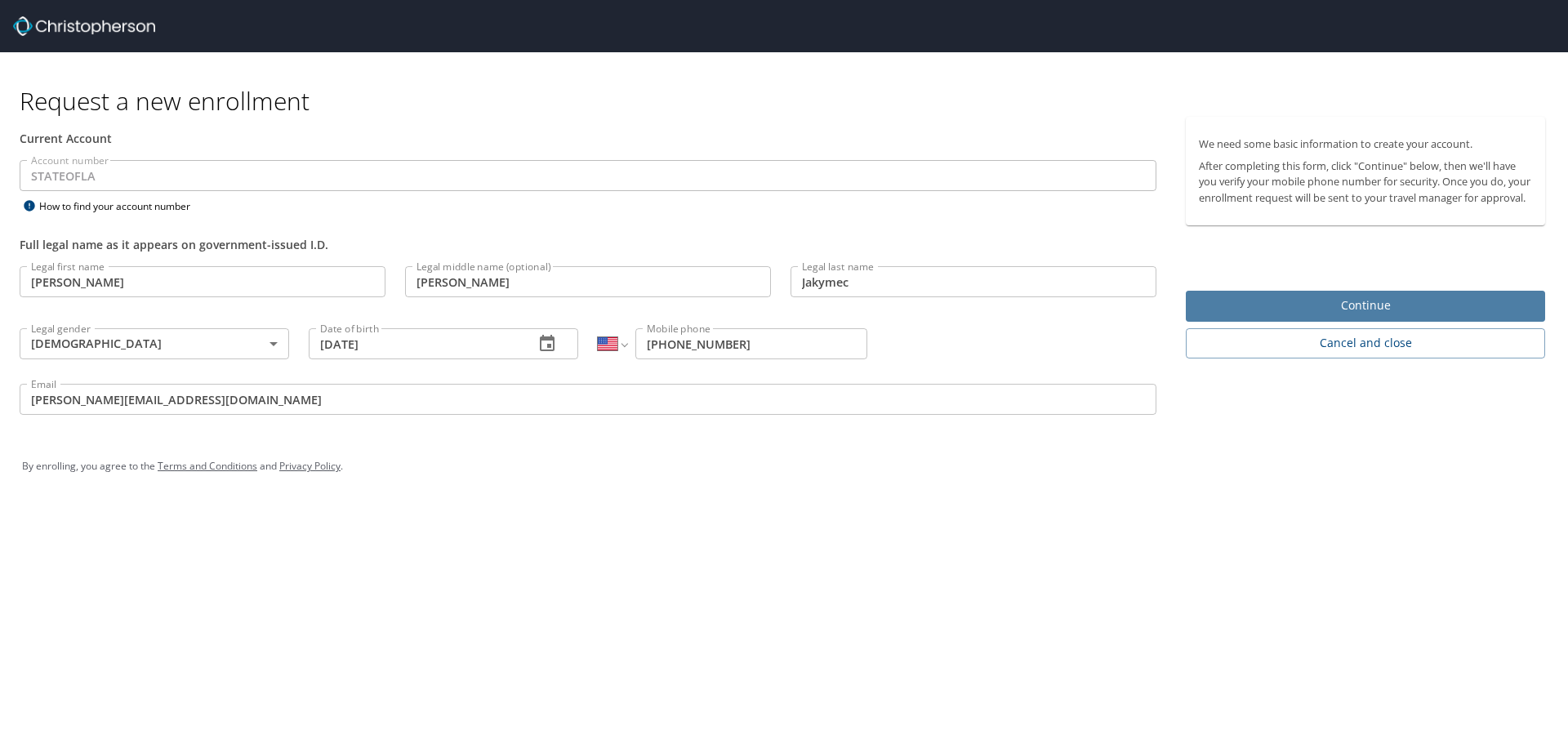
click at [1406, 316] on span "Continue" at bounding box center [1365, 306] width 334 height 21
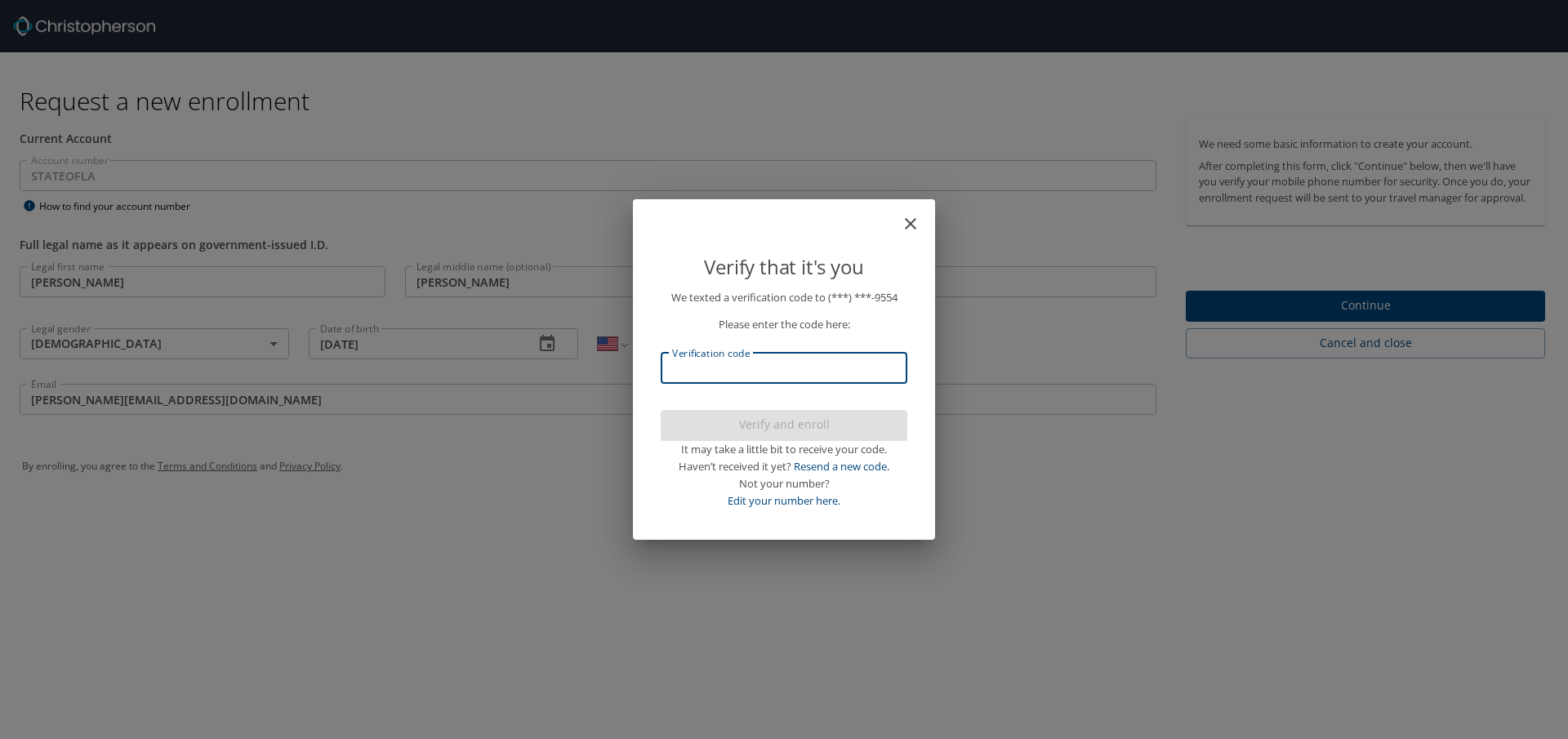
click at [847, 366] on input "Verification code" at bounding box center [784, 368] width 247 height 31
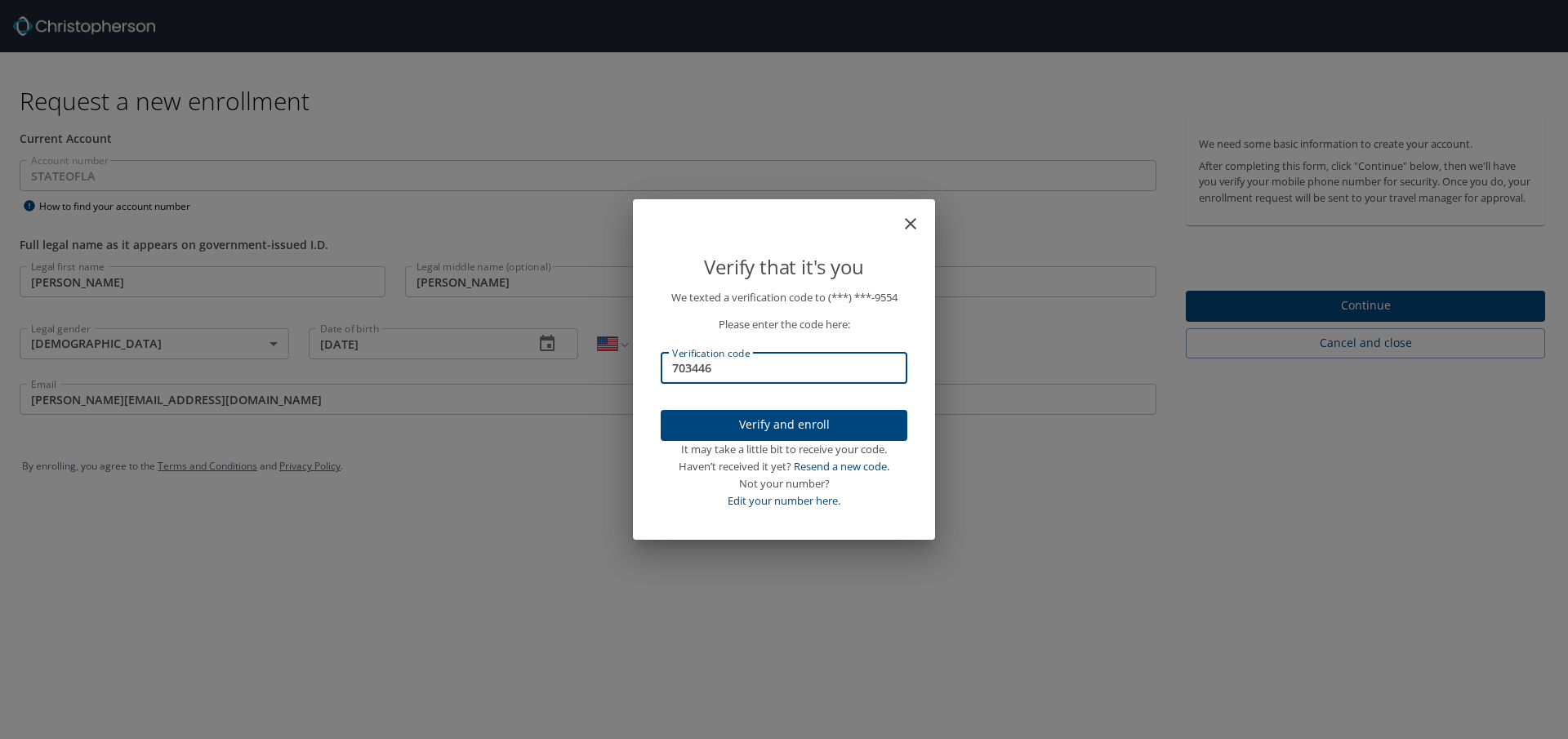
type input "703446"
click at [829, 429] on span "Verify and enroll" at bounding box center [784, 425] width 221 height 21
